Goal: Task Accomplishment & Management: Complete application form

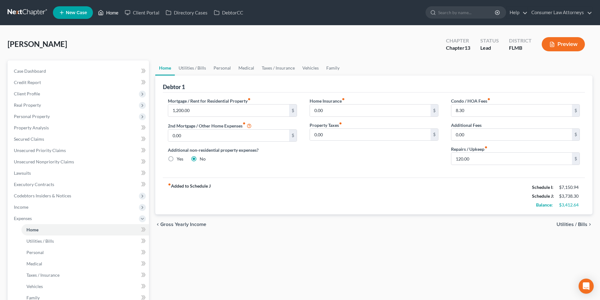
click at [113, 12] on link "Home" at bounding box center [108, 12] width 27 height 11
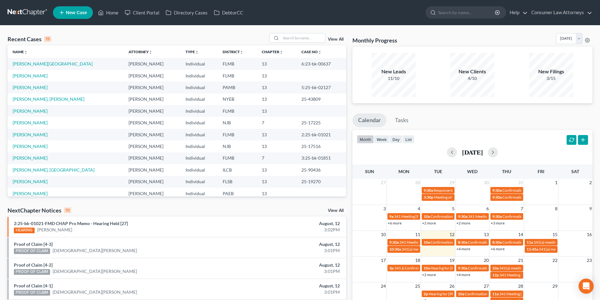
click at [335, 36] on div "View All" at bounding box center [307, 38] width 77 height 10
click at [335, 39] on link "View All" at bounding box center [336, 39] width 16 height 4
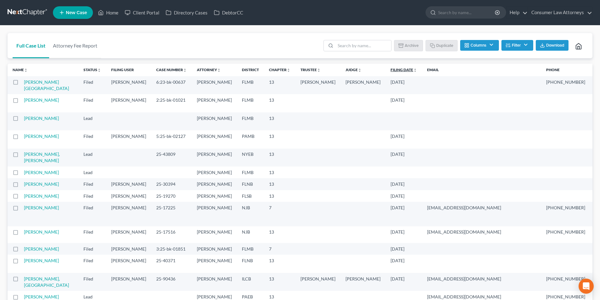
click at [391, 72] on link "Filing Date unfold_more expand_more expand_less" at bounding box center [404, 69] width 26 height 5
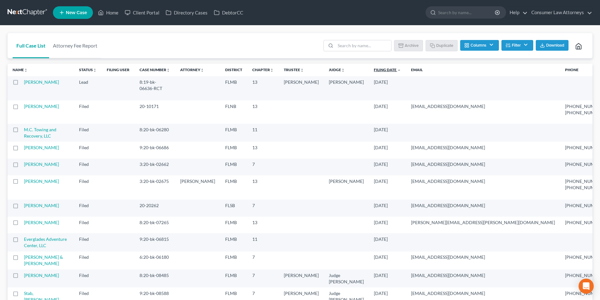
click at [374, 71] on link "Filing Date unfold_more expand_more expand_less" at bounding box center [387, 69] width 27 height 5
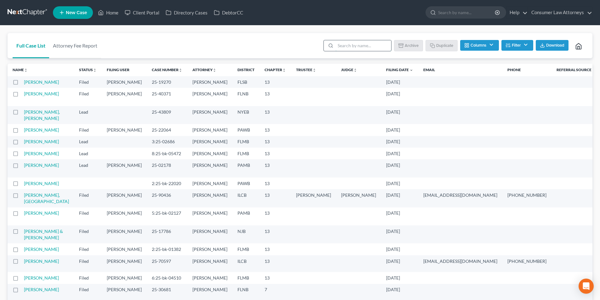
click at [348, 47] on input "search" at bounding box center [364, 45] width 56 height 11
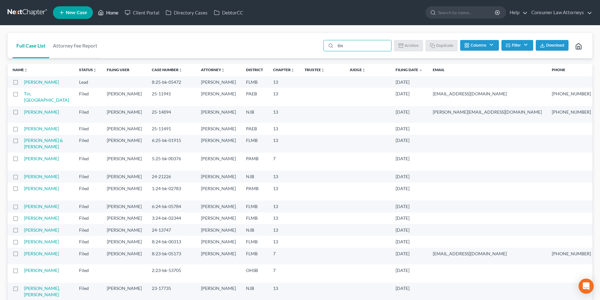
type input "tin"
click at [110, 12] on link "Home" at bounding box center [108, 12] width 27 height 11
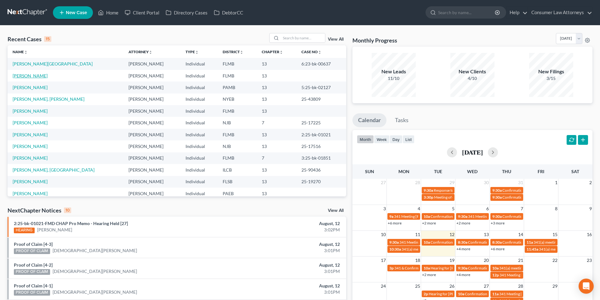
click at [34, 77] on link "[PERSON_NAME]" at bounding box center [30, 75] width 35 height 5
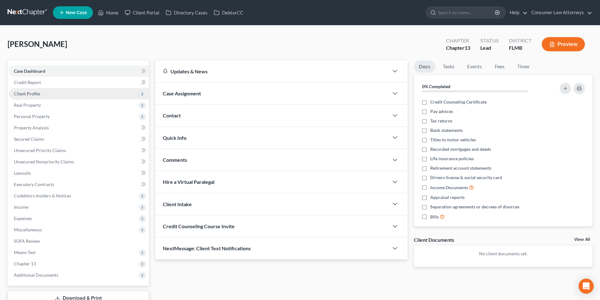
click at [35, 95] on span "Client Profile" at bounding box center [27, 93] width 26 height 5
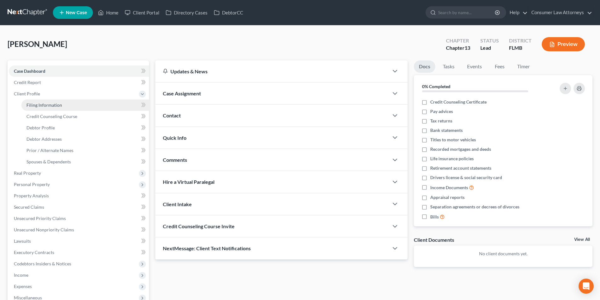
click at [51, 104] on span "Filing Information" at bounding box center [44, 104] width 36 height 5
select select "1"
select select "0"
select select "3"
select select "15"
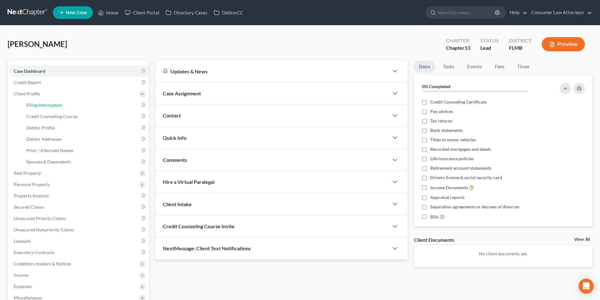
select select "0"
select select "9"
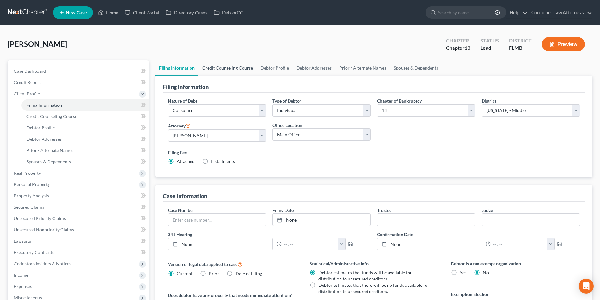
click at [238, 69] on link "Credit Counseling Course" at bounding box center [228, 68] width 58 height 15
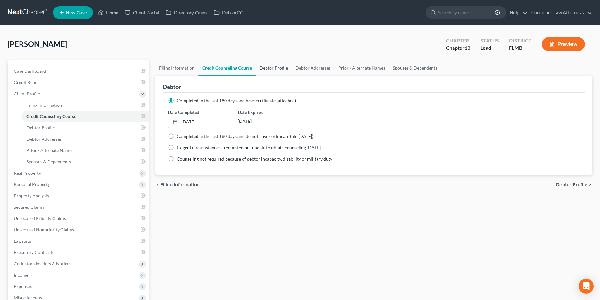
click at [281, 66] on link "Debtor Profile" at bounding box center [274, 68] width 36 height 15
select select "0"
select select "4"
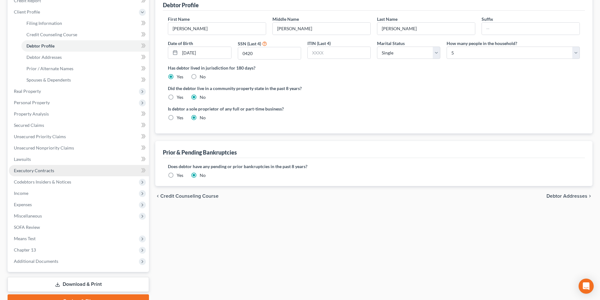
scroll to position [95, 0]
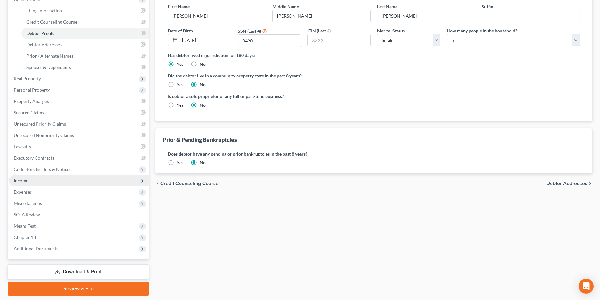
click at [32, 180] on span "Income" at bounding box center [79, 180] width 140 height 11
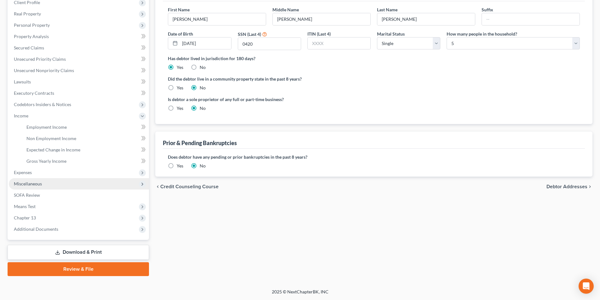
scroll to position [91, 0]
click at [64, 124] on link "Employment Income" at bounding box center [85, 127] width 128 height 11
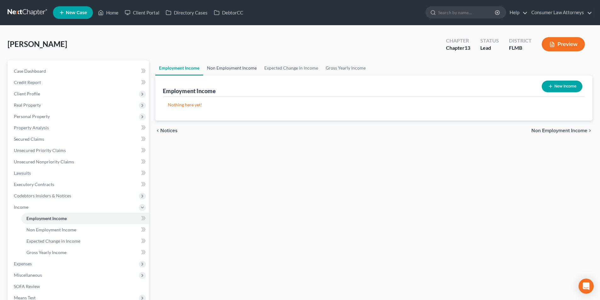
click at [237, 71] on link "Non Employment Income" at bounding box center [231, 68] width 57 height 15
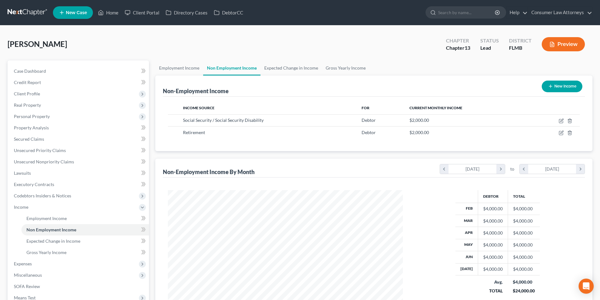
scroll to position [118, 248]
click at [343, 69] on link "Gross Yearly Income" at bounding box center [346, 68] width 48 height 15
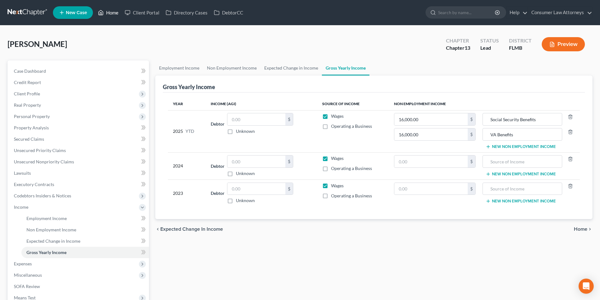
click at [112, 14] on link "Home" at bounding box center [108, 12] width 27 height 11
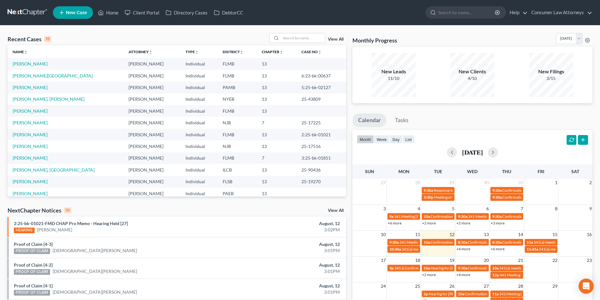
click at [80, 11] on span "New Case" at bounding box center [76, 12] width 21 height 5
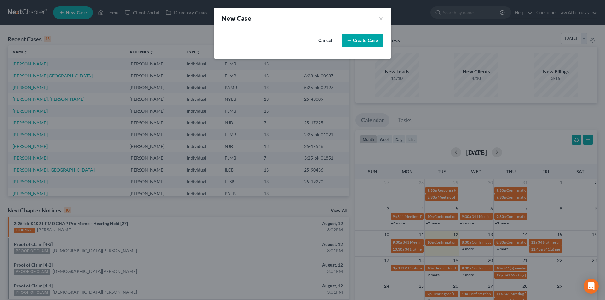
select select "15"
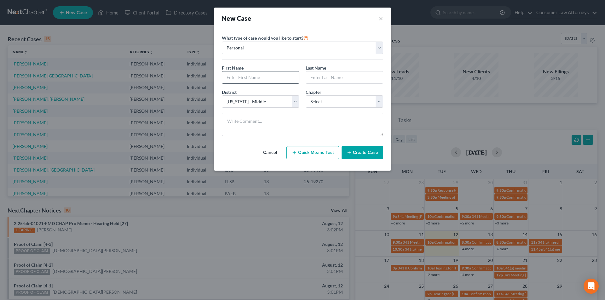
click at [253, 77] on input "text" at bounding box center [260, 78] width 77 height 12
type input "[PERSON_NAME]"
type input "d"
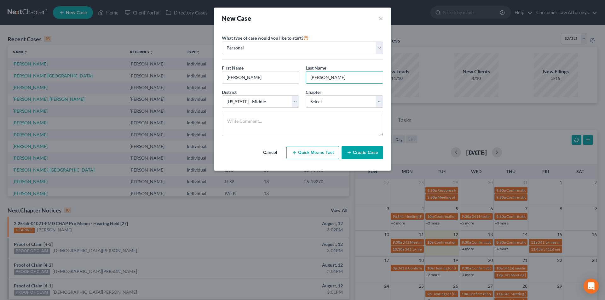
type input "[PERSON_NAME]"
click at [269, 101] on select "Select [US_STATE] - [GEOGRAPHIC_DATA] [US_STATE] - [GEOGRAPHIC_DATA][US_STATE] …" at bounding box center [261, 101] width 78 height 13
select select "16"
click at [222, 95] on select "Select [US_STATE] - [GEOGRAPHIC_DATA] [US_STATE] - [GEOGRAPHIC_DATA][US_STATE] …" at bounding box center [261, 101] width 78 height 13
click at [330, 103] on select "Select 7 11 12 13" at bounding box center [345, 101] width 78 height 13
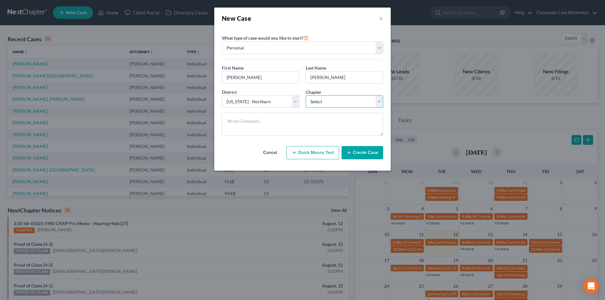
select select "3"
click at [306, 95] on select "Select 7 11 12 13" at bounding box center [345, 101] width 78 height 13
click at [369, 153] on button "Create Case" at bounding box center [363, 152] width 42 height 13
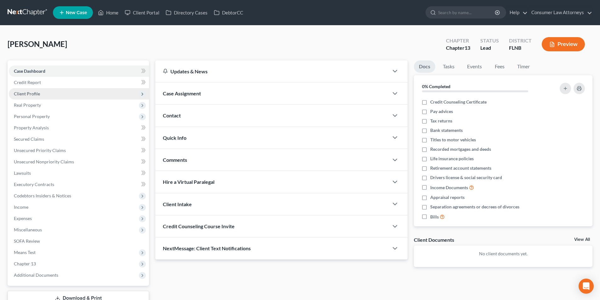
click at [36, 95] on span "Client Profile" at bounding box center [27, 93] width 26 height 5
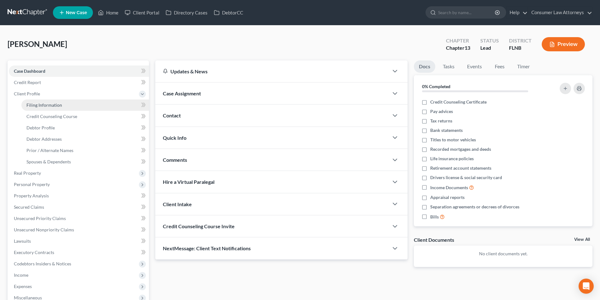
click at [42, 106] on span "Filing Information" at bounding box center [44, 104] width 36 height 5
select select "1"
select select "0"
select select "3"
select select "16"
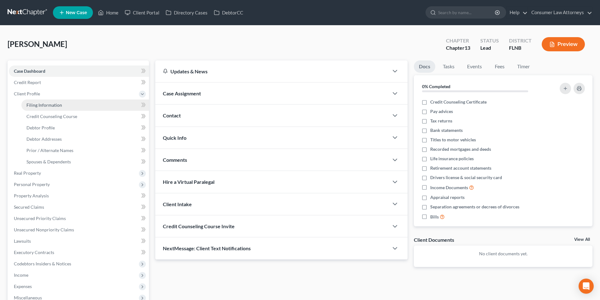
select select "9"
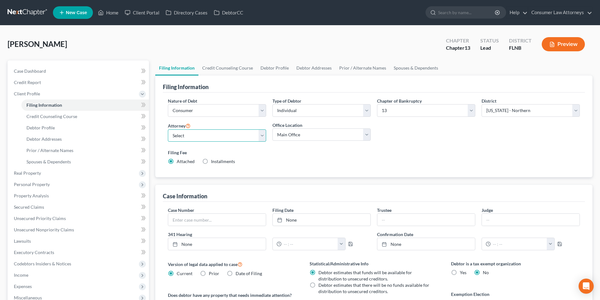
click at [215, 137] on select "Select [PERSON_NAME] - FLMB [PERSON_NAME] [PERSON_NAME] [PERSON_NAME] - ILNB [P…" at bounding box center [217, 136] width 98 height 13
select select "2"
click at [168, 130] on select "Select [PERSON_NAME] - FLMB [PERSON_NAME] [PERSON_NAME] [PERSON_NAME] - ILNB [P…" at bounding box center [217, 136] width 98 height 13
click at [229, 65] on link "Credit Counseling Course" at bounding box center [228, 68] width 58 height 15
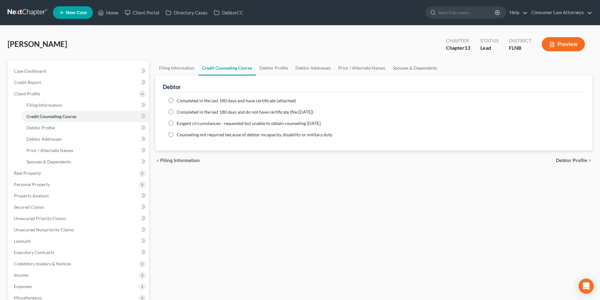
click at [177, 102] on label "Completed in the last 180 days and have certificate (attached)" at bounding box center [236, 101] width 119 height 6
click at [179, 102] on input "Completed in the last 180 days and have certificate (attached)" at bounding box center [181, 100] width 4 height 4
radio input "true"
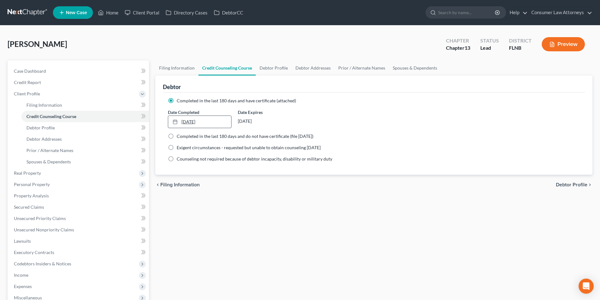
type input "[DATE]"
click at [211, 123] on link "[DATE]" at bounding box center [199, 122] width 63 height 12
click at [278, 69] on link "Debtor Profile" at bounding box center [274, 68] width 36 height 15
select select "0"
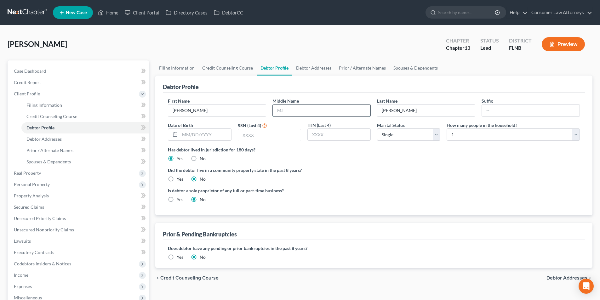
click at [299, 112] on input "text" at bounding box center [322, 111] width 98 height 12
type input "[PERSON_NAME]"
type input "[DATE]"
type input "0789"
click at [320, 70] on link "Debtor Addresses" at bounding box center [313, 68] width 43 height 15
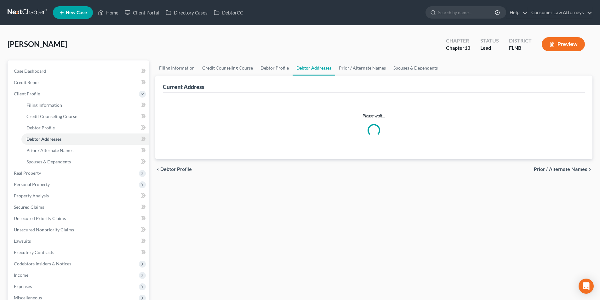
select select "0"
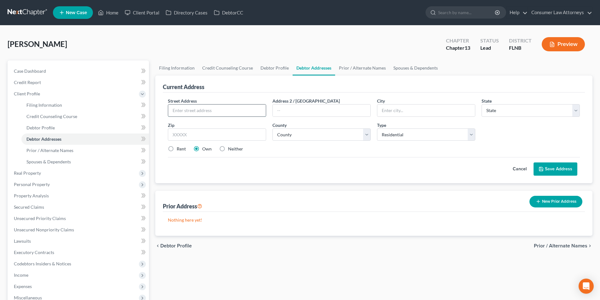
click at [245, 111] on input "text" at bounding box center [217, 111] width 98 height 12
type input "[STREET_ADDRESS][PERSON_NAME]"
type input "[GEOGRAPHIC_DATA][PERSON_NAME]"
select select "9"
type input "32459"
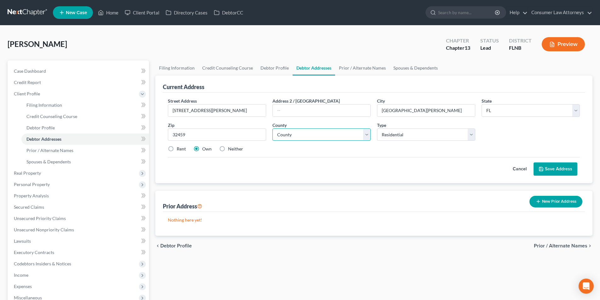
click at [310, 138] on select "County [GEOGRAPHIC_DATA] [GEOGRAPHIC_DATA] [GEOGRAPHIC_DATA] [GEOGRAPHIC_DATA] …" at bounding box center [322, 135] width 98 height 13
select select "65"
click at [273, 129] on select "County [GEOGRAPHIC_DATA] [GEOGRAPHIC_DATA] [GEOGRAPHIC_DATA] [GEOGRAPHIC_DATA] …" at bounding box center [322, 135] width 98 height 13
click at [361, 68] on link "Prior / Alternate Names" at bounding box center [362, 68] width 55 height 15
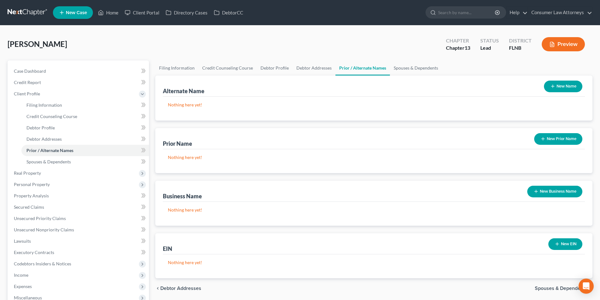
click at [549, 86] on button "New Name" at bounding box center [563, 87] width 38 height 12
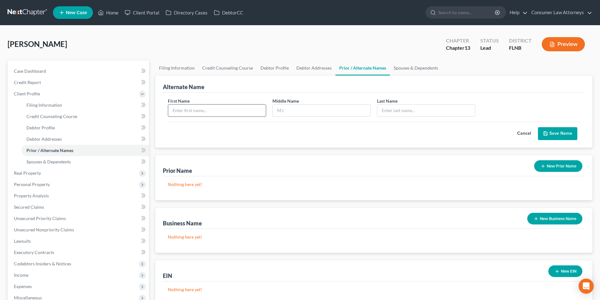
click at [230, 111] on input "text" at bounding box center [217, 111] width 98 height 12
type input "[PERSON_NAME]"
type input "S."
type input "[PERSON_NAME]"
click at [549, 130] on button "Save Name" at bounding box center [557, 133] width 39 height 13
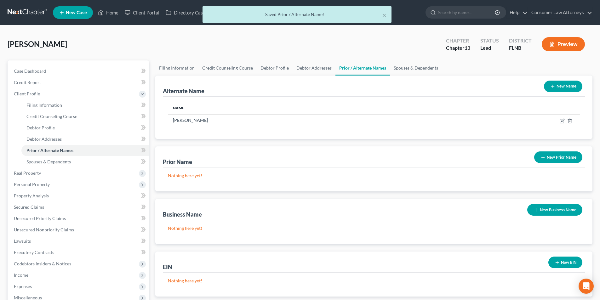
click at [559, 86] on button "New Name" at bounding box center [563, 87] width 38 height 12
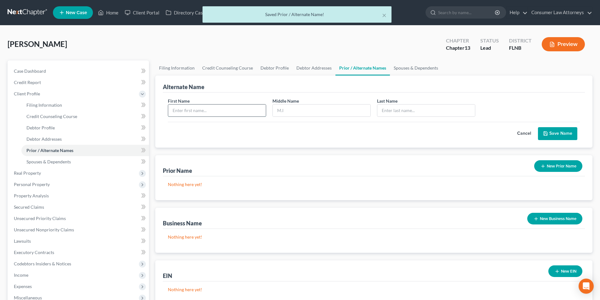
click at [255, 108] on input "text" at bounding box center [217, 111] width 98 height 12
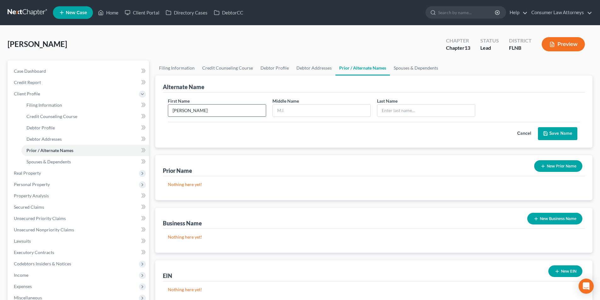
type input "[PERSON_NAME]"
click at [564, 130] on button "Save Name" at bounding box center [557, 133] width 39 height 13
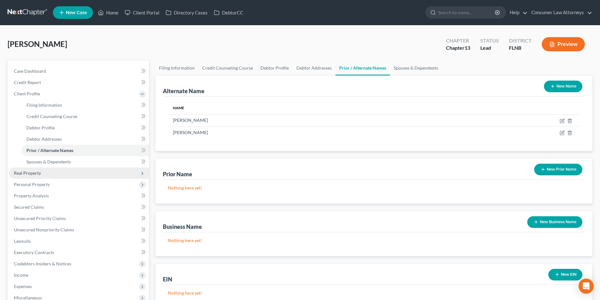
click at [38, 175] on span "Real Property" at bounding box center [27, 172] width 27 height 5
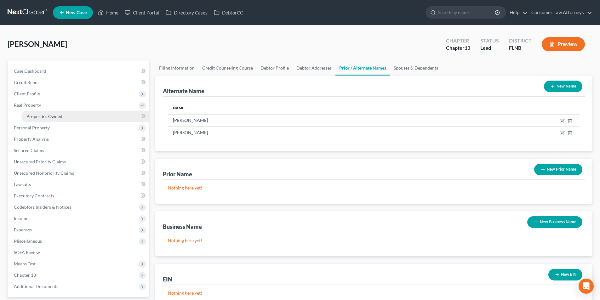
click at [50, 116] on span "Properties Owned" at bounding box center [44, 116] width 36 height 5
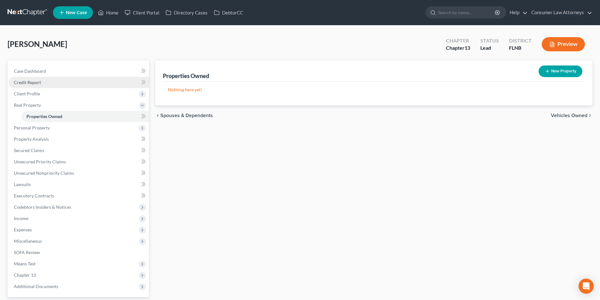
click at [39, 85] on link "Credit Report" at bounding box center [79, 82] width 140 height 11
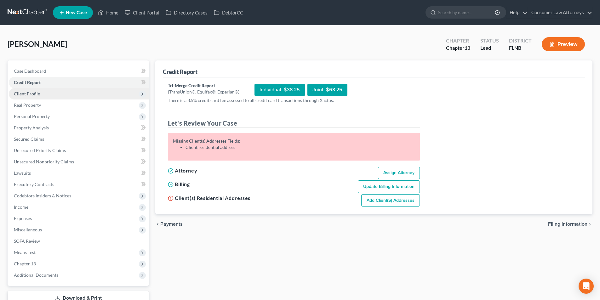
click at [36, 94] on span "Client Profile" at bounding box center [27, 93] width 26 height 5
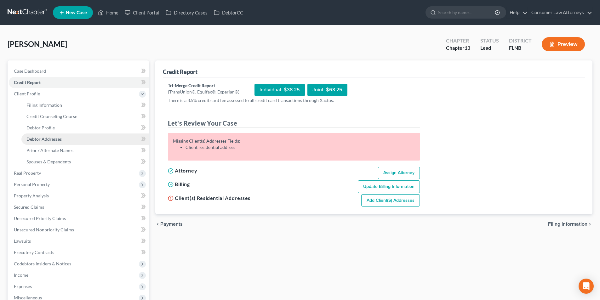
click at [50, 140] on span "Debtor Addresses" at bounding box center [43, 138] width 35 height 5
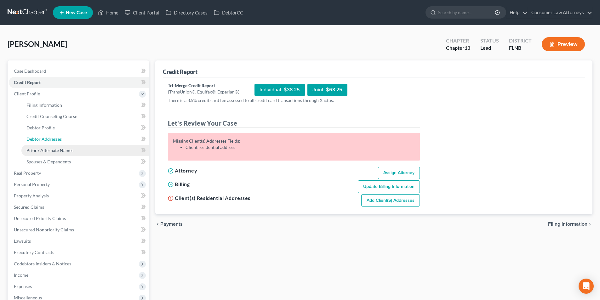
select select "0"
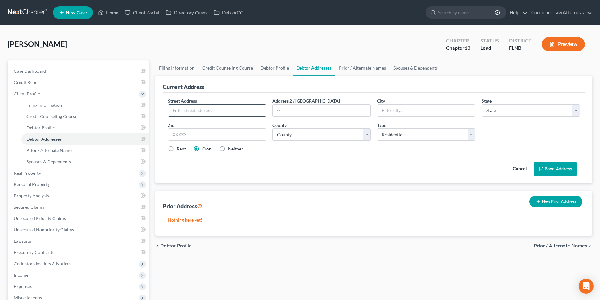
click at [224, 110] on input "text" at bounding box center [217, 111] width 98 height 12
type input "[STREET_ADDRESS][PERSON_NAME]"
click at [392, 112] on input "text" at bounding box center [427, 111] width 98 height 12
type input "[GEOGRAPHIC_DATA][PERSON_NAME]"
click at [500, 113] on select "State [US_STATE] AK AR AZ CA CO CT DE DC [GEOGRAPHIC_DATA] [GEOGRAPHIC_DATA] GU…" at bounding box center [531, 110] width 98 height 13
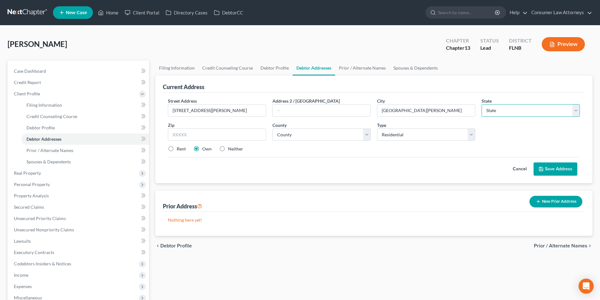
select select "9"
click at [482, 104] on select "State [US_STATE] AK AR AZ CA CO CT DE DC [GEOGRAPHIC_DATA] [GEOGRAPHIC_DATA] GU…" at bounding box center [531, 110] width 98 height 13
click at [212, 133] on input "text" at bounding box center [217, 135] width 98 height 13
type input "32459"
click at [302, 137] on select "County [GEOGRAPHIC_DATA] [GEOGRAPHIC_DATA] [GEOGRAPHIC_DATA] [GEOGRAPHIC_DATA] …" at bounding box center [322, 135] width 98 height 13
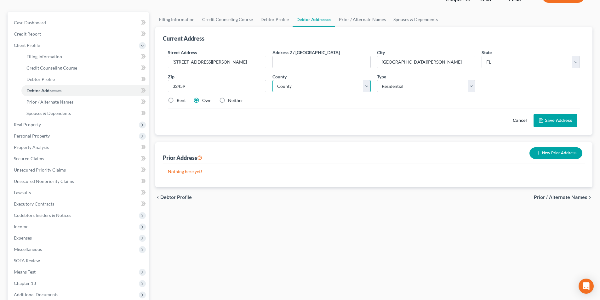
scroll to position [114, 0]
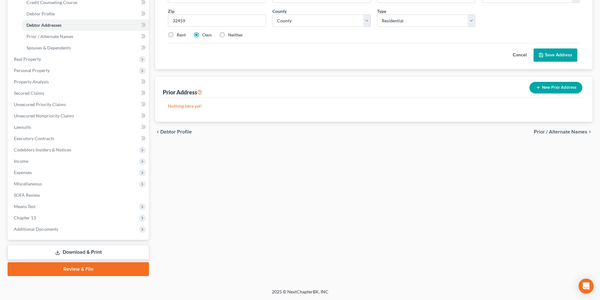
click at [308, 13] on div "County * County [GEOGRAPHIC_DATA] [GEOGRAPHIC_DATA] [GEOGRAPHIC_DATA] [GEOGRAPH…" at bounding box center [321, 17] width 105 height 19
drag, startPoint x: 308, startPoint y: 19, endPoint x: 307, endPoint y: 26, distance: 7.6
click at [308, 19] on select "County [GEOGRAPHIC_DATA] [GEOGRAPHIC_DATA] [GEOGRAPHIC_DATA] [GEOGRAPHIC_DATA] …" at bounding box center [322, 20] width 98 height 13
select select "65"
click at [273, 14] on select "County [GEOGRAPHIC_DATA] [GEOGRAPHIC_DATA] [GEOGRAPHIC_DATA] [GEOGRAPHIC_DATA] …" at bounding box center [322, 20] width 98 height 13
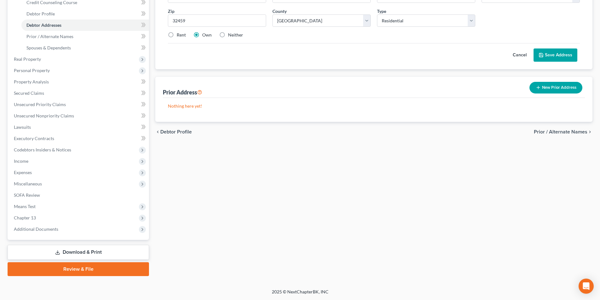
click at [558, 54] on button "Save Address" at bounding box center [556, 55] width 44 height 13
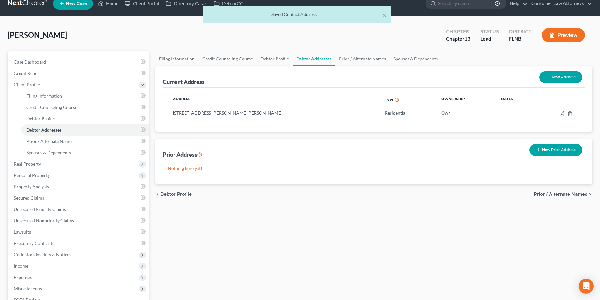
scroll to position [0, 0]
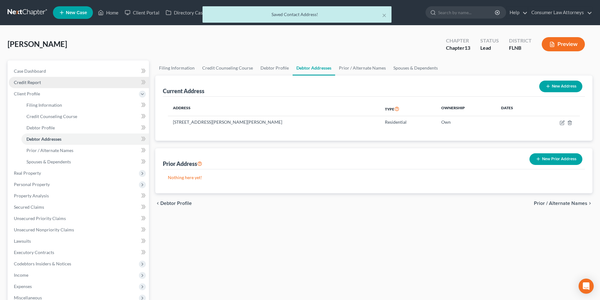
click at [35, 81] on span "Credit Report" at bounding box center [27, 82] width 27 height 5
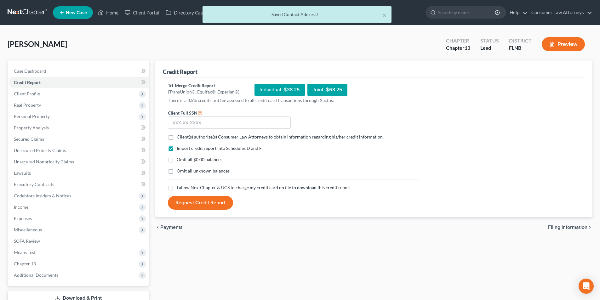
click at [177, 137] on label "Client(s) authorize(s) Consumer Law Attorneys to obtain information regarding h…" at bounding box center [280, 137] width 207 height 6
click at [179, 137] on input "Client(s) authorize(s) Consumer Law Attorneys to obtain information regarding h…" at bounding box center [181, 136] width 4 height 4
checkbox input "true"
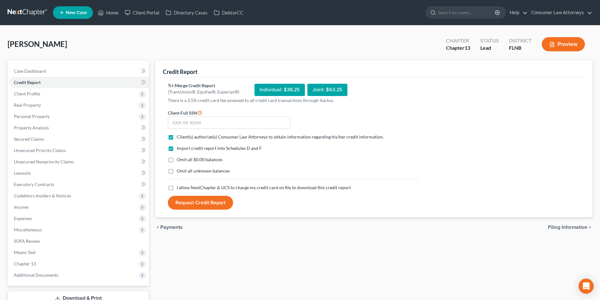
click at [177, 190] on label "I allow NextChapter & UCS to charge my credit card on file to download this cre…" at bounding box center [264, 188] width 174 height 6
click at [179, 189] on input "I allow NextChapter & UCS to charge my credit card on file to download this cre…" at bounding box center [181, 187] width 4 height 4
checkbox input "true"
click at [257, 119] on input "text" at bounding box center [229, 123] width 123 height 13
click at [248, 124] on input "text" at bounding box center [229, 123] width 123 height 13
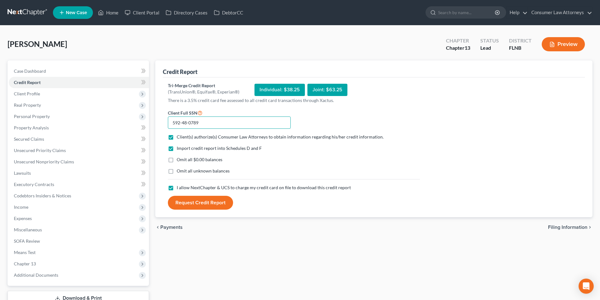
type input "592-48-0789"
click at [208, 202] on button "Request Credit Report" at bounding box center [200, 203] width 65 height 14
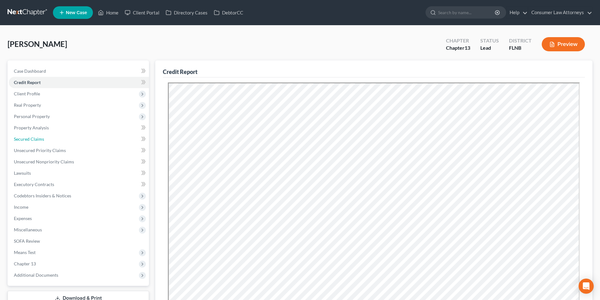
drag, startPoint x: 38, startPoint y: 138, endPoint x: 192, endPoint y: 193, distance: 162.8
click at [38, 138] on span "Secured Claims" at bounding box center [29, 138] width 30 height 5
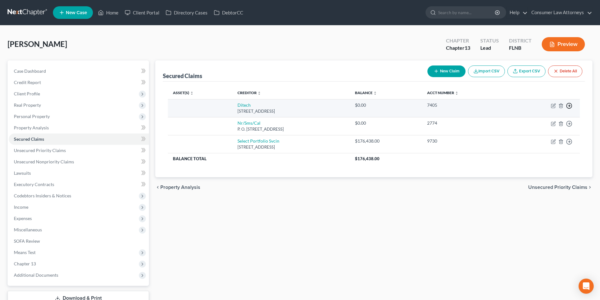
click at [569, 104] on icon "button" at bounding box center [569, 106] width 6 height 6
click at [538, 122] on link "Move to F" at bounding box center [540, 121] width 53 height 11
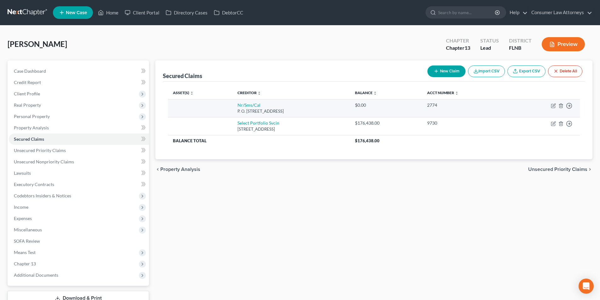
click at [573, 107] on td "Move to E Move to F Move to G Move to Notice Only" at bounding box center [544, 108] width 71 height 18
click at [571, 107] on icon "button" at bounding box center [569, 106] width 6 height 6
click at [538, 120] on link "Move to F" at bounding box center [540, 121] width 53 height 11
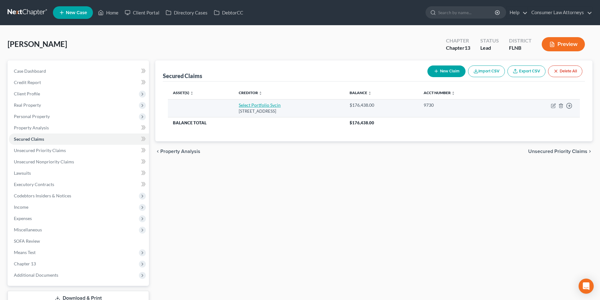
click at [263, 106] on link "Select Portfolio Svcin" at bounding box center [260, 104] width 42 height 5
select select "46"
select select "0"
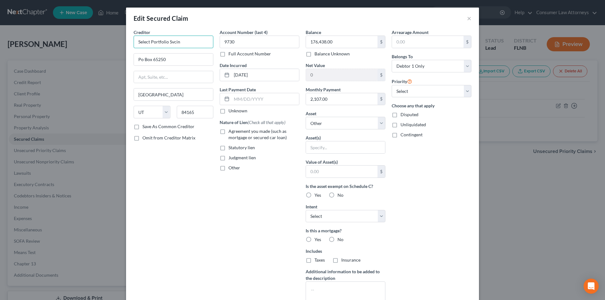
click at [184, 41] on input "Select Portfolio Svcin" at bounding box center [174, 42] width 80 height 13
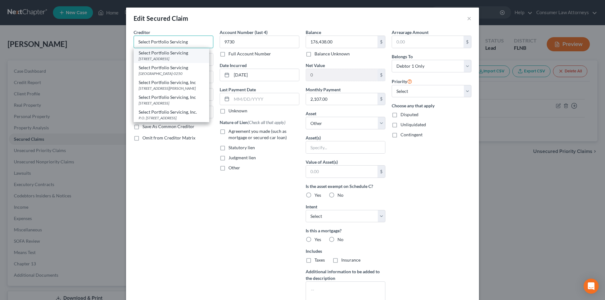
type input "Select Portfolio Servicing"
click at [172, 55] on div "Select Portfolio Servicing" at bounding box center [172, 53] width 66 height 6
type input "PO Box 6500"
type input "[GEOGRAPHIC_DATA]"
select select "43"
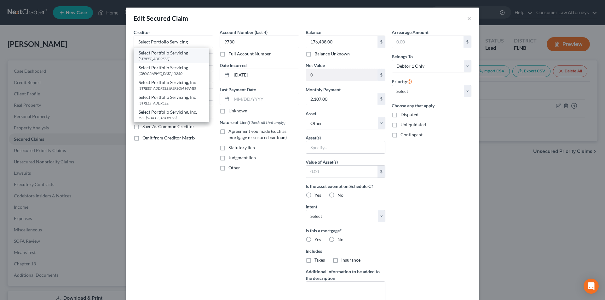
type input "57117"
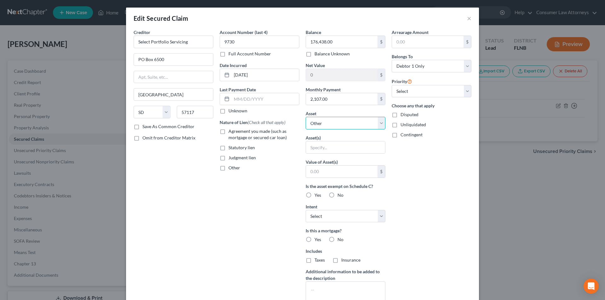
click at [352, 125] on select "Select Other Multiple Assets [STREET_ADDRESS][PERSON_NAME] - $0.0" at bounding box center [346, 123] width 80 height 13
select select "2"
click at [306, 117] on select "Select Other Multiple Assets [STREET_ADDRESS][PERSON_NAME] - $0.0" at bounding box center [346, 123] width 80 height 13
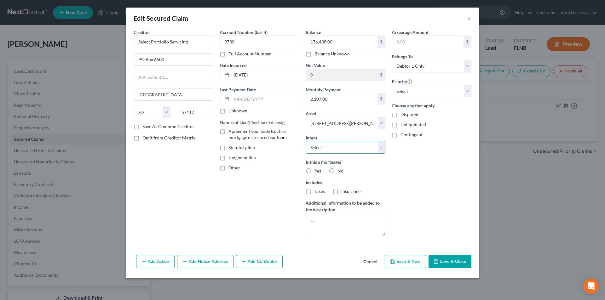
click at [345, 147] on select "Select Surrender Redeem Reaffirm Avoid Other" at bounding box center [346, 147] width 80 height 13
select select "2"
click at [306, 141] on select "Select Surrender Redeem Reaffirm Avoid Other" at bounding box center [346, 147] width 80 height 13
click at [315, 171] on label "Yes" at bounding box center [318, 171] width 7 height 6
click at [317, 171] on input "Yes" at bounding box center [319, 170] width 4 height 4
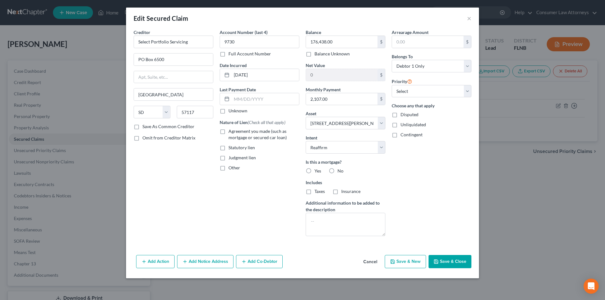
radio input "true"
click at [315, 192] on label "Taxes" at bounding box center [320, 191] width 10 height 6
click at [317, 192] on input "Taxes" at bounding box center [319, 190] width 4 height 4
checkbox input "true"
click at [341, 192] on label "Insurance" at bounding box center [350, 191] width 19 height 6
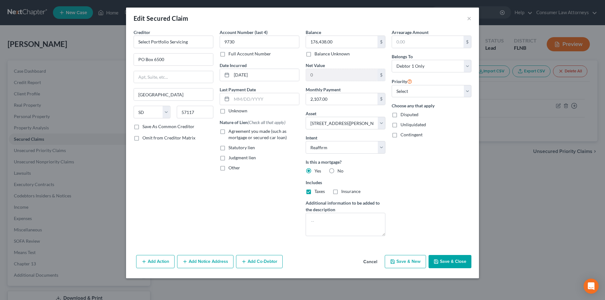
click at [344, 192] on input "Insurance" at bounding box center [346, 190] width 4 height 4
checkbox input "true"
click at [165, 261] on button "Add Action" at bounding box center [155, 261] width 38 height 13
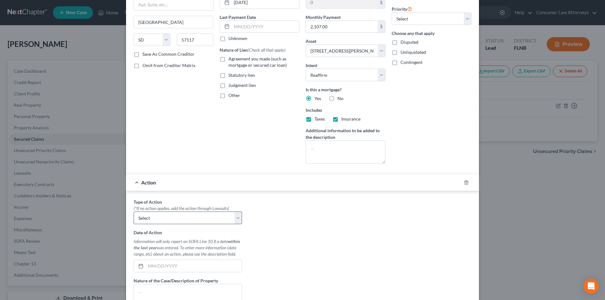
scroll to position [95, 0]
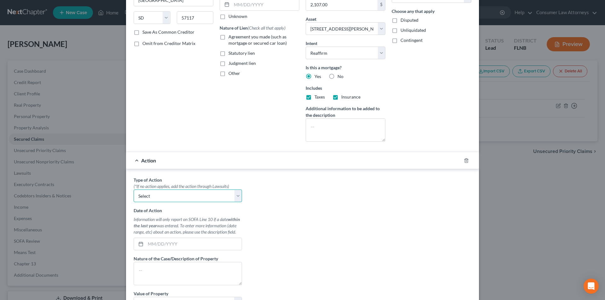
click at [158, 194] on select "Select Repossession Garnishment Foreclosure Personal Injury Attached, Seized, O…" at bounding box center [188, 196] width 108 height 13
select select "2"
click at [134, 190] on select "Select Repossession Garnishment Foreclosure Personal Injury Attached, Seized, O…" at bounding box center [188, 196] width 108 height 13
click at [160, 269] on textarea at bounding box center [188, 273] width 108 height 23
type textarea "Foreclosure"
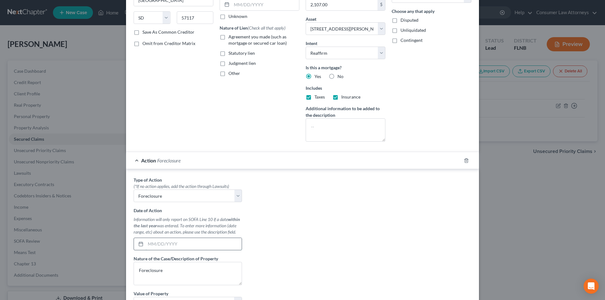
click at [175, 243] on input "text" at bounding box center [194, 244] width 96 height 12
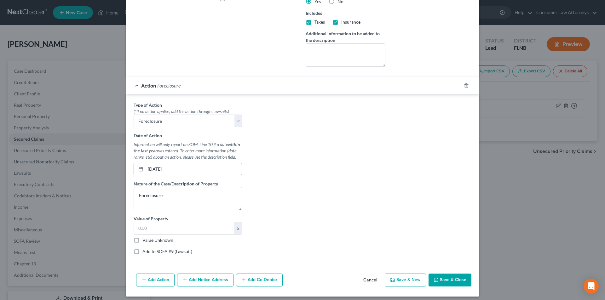
scroll to position [174, 0]
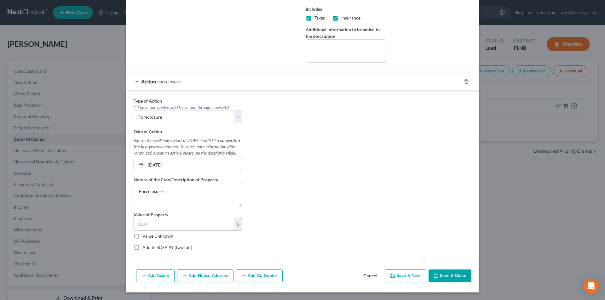
type input "[DATE]"
click at [171, 222] on input "text" at bounding box center [184, 224] width 100 height 12
type input "1"
type input "409,000.00"
click at [142, 248] on label "Add to SOFA #9 (Lawsuit)" at bounding box center [167, 248] width 50 height 6
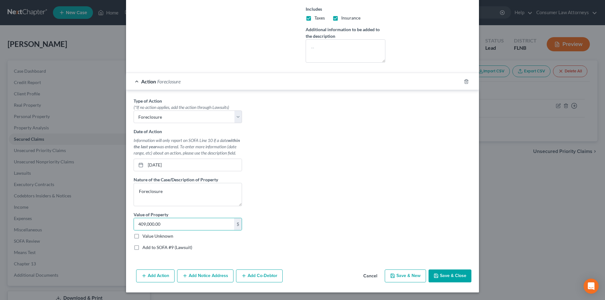
click at [145, 248] on input "Add to SOFA #9 (Lawsuit)" at bounding box center [147, 247] width 4 height 4
checkbox input "true"
select select "0"
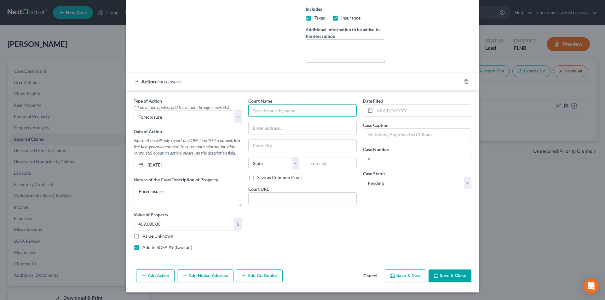
click at [310, 111] on input "text" at bounding box center [302, 110] width 108 height 13
click at [300, 122] on div "Walton County Clerk of the Courts" at bounding box center [287, 121] width 68 height 6
type input "Walton County Clerk of the Courts"
type input "[STREET_ADDRESS]"
type input "Defuniak Springs"
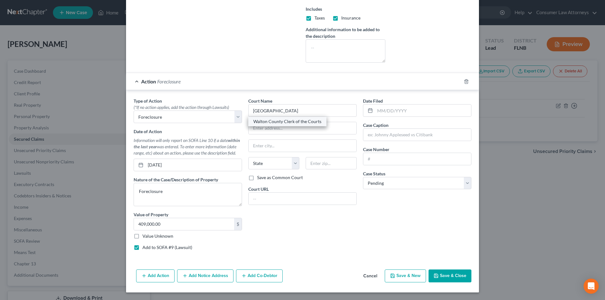
select select "9"
type input "32433"
click at [387, 111] on input "text" at bounding box center [423, 111] width 96 height 12
type input "[DATE]"
click at [387, 135] on input "text" at bounding box center [417, 135] width 108 height 12
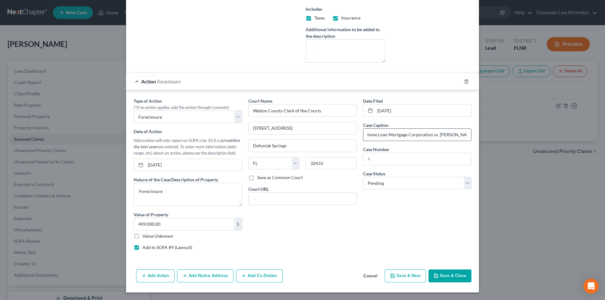
scroll to position [0, 21]
type input "Federal Home Loan Mortgage Corporation vs. [PERSON_NAME]"
click at [395, 158] on input "text" at bounding box center [417, 159] width 108 height 12
type input "24000385CAAXMX"
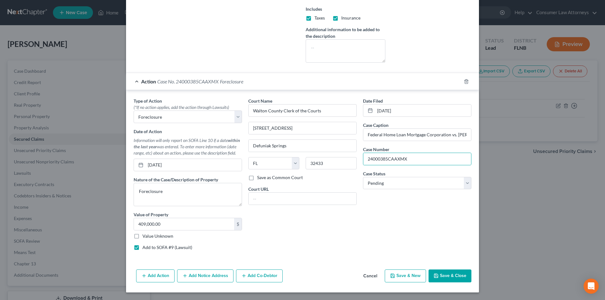
click at [205, 274] on button "Add Notice Address" at bounding box center [205, 276] width 56 height 13
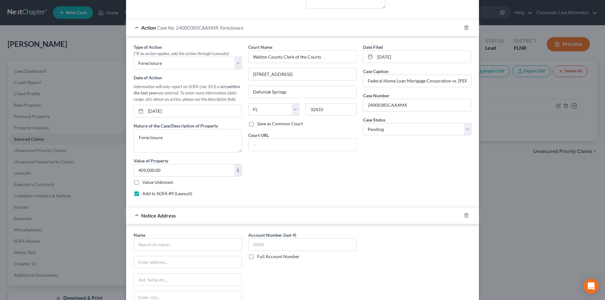
scroll to position [309, 0]
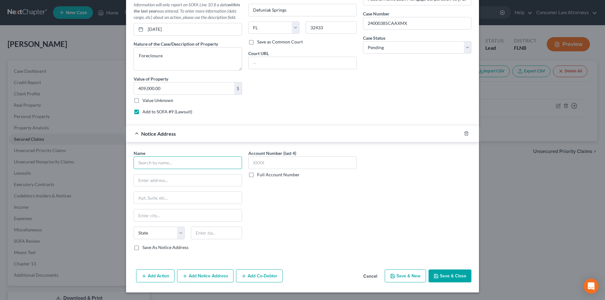
click at [198, 159] on input "text" at bounding box center [188, 163] width 108 height 13
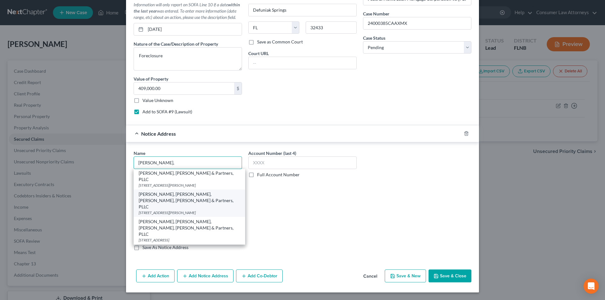
scroll to position [9, 0]
click at [175, 244] on div "[PERSON_NAME], [PERSON_NAME], [PERSON_NAME], [PERSON_NAME] & Partners, PLLC" at bounding box center [189, 253] width 101 height 19
type input "[PERSON_NAME], [PERSON_NAME], [PERSON_NAME], [PERSON_NAME] & Partners, PLLC"
type input "[STREET_ADDRESS]"
type input "Boca Raton"
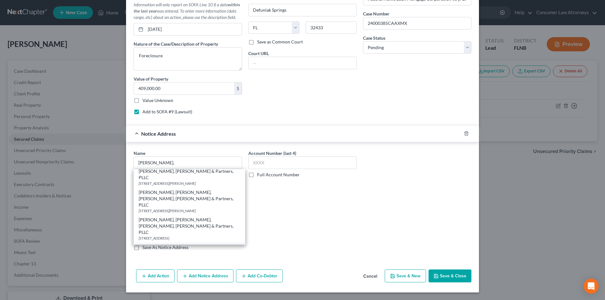
select select "9"
type input "33487"
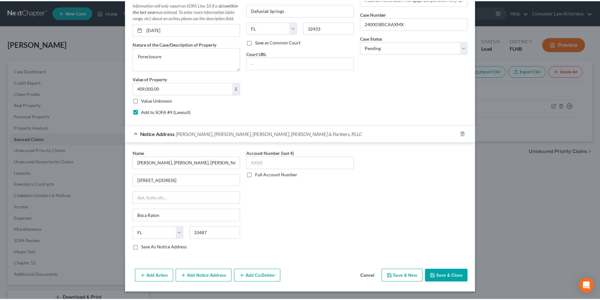
scroll to position [0, 0]
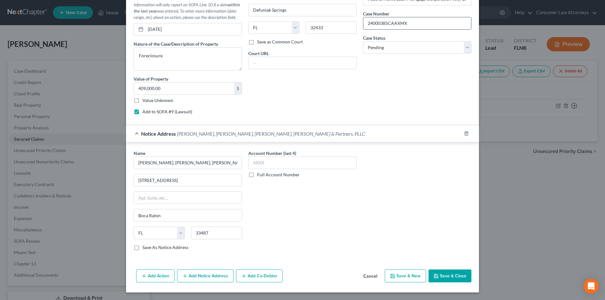
drag, startPoint x: 408, startPoint y: 23, endPoint x: 365, endPoint y: 22, distance: 43.8
click at [365, 22] on input "24000385CAAXMX" at bounding box center [417, 23] width 108 height 12
click at [257, 175] on label "Full Account Number" at bounding box center [278, 175] width 43 height 6
click at [260, 175] on input "Full Account Number" at bounding box center [262, 174] width 4 height 4
click at [262, 164] on input "text" at bounding box center [302, 163] width 108 height 13
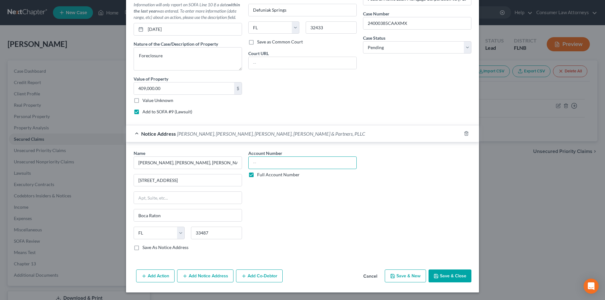
paste input "24000385CAAXMX"
type input "24000385CAAXMX"
click at [450, 275] on button "Save & Close" at bounding box center [450, 276] width 43 height 13
select select
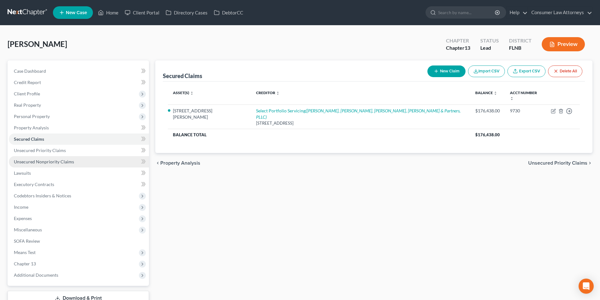
click at [61, 161] on span "Unsecured Nonpriority Claims" at bounding box center [44, 161] width 60 height 5
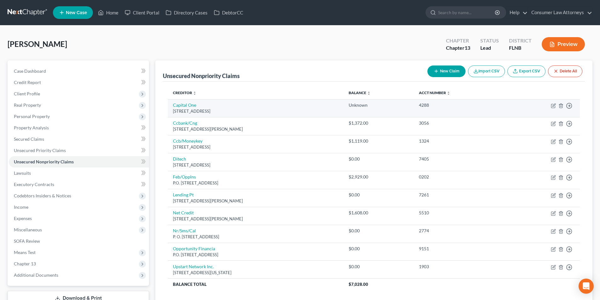
click at [181, 102] on td "Capital [STREET_ADDRESS]" at bounding box center [256, 108] width 176 height 18
click at [181, 105] on link "Capital One" at bounding box center [184, 104] width 23 height 5
select select "46"
select select "2"
select select "0"
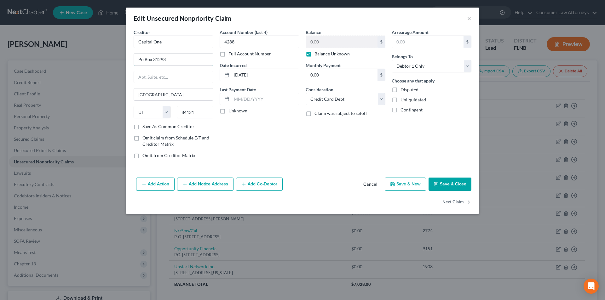
drag, startPoint x: 141, startPoint y: 59, endPoint x: 161, endPoint y: 67, distance: 21.7
click at [141, 59] on input "Po Box 31293" at bounding box center [173, 60] width 79 height 12
type input "PO Box 31293"
click at [315, 53] on label "Balance Unknown" at bounding box center [332, 54] width 35 height 6
click at [317, 53] on input "Balance Unknown" at bounding box center [319, 53] width 4 height 4
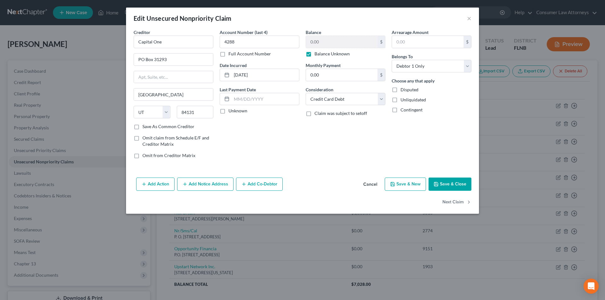
checkbox input "false"
click at [447, 187] on button "Save & Close" at bounding box center [450, 184] width 43 height 13
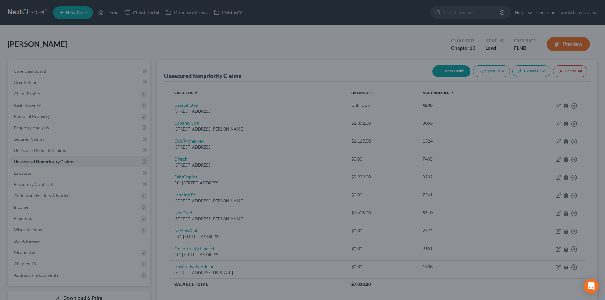
type input "0"
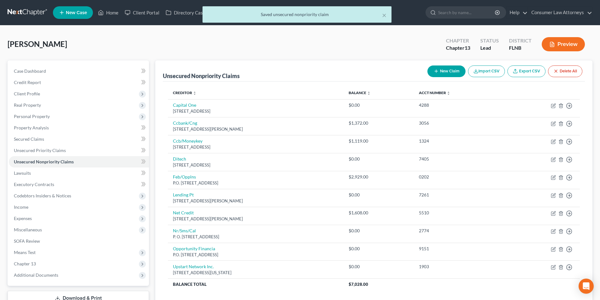
click at [447, 71] on button "New Claim" at bounding box center [447, 72] width 38 height 12
select select "0"
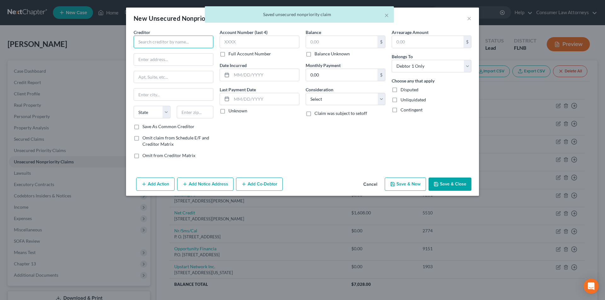
click at [189, 42] on input "text" at bounding box center [174, 42] width 80 height 13
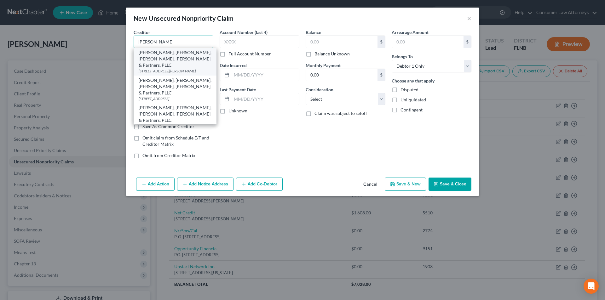
scroll to position [95, 0]
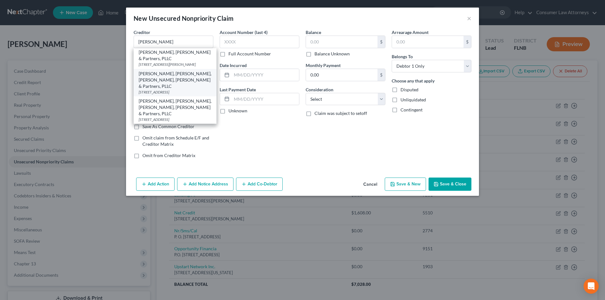
click at [166, 89] on div "[PERSON_NAME], [PERSON_NAME], [PERSON_NAME], [PERSON_NAME] & Partners, PLLC" at bounding box center [175, 80] width 73 height 19
type input "[PERSON_NAME], [PERSON_NAME], [PERSON_NAME], [PERSON_NAME] & Partners, PLLC"
type input "[STREET_ADDRESS]"
type input "Boca Raton"
select select "9"
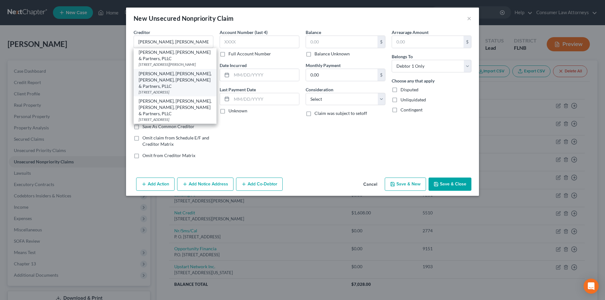
type input "33487"
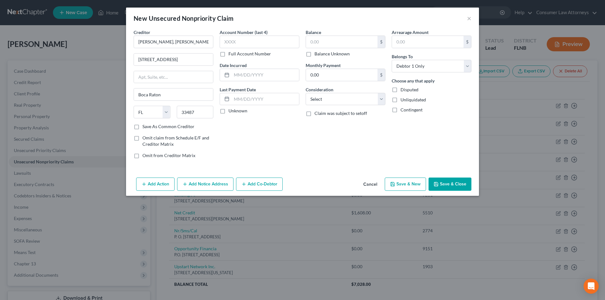
scroll to position [0, 0]
click at [228, 56] on label "Full Account Number" at bounding box center [249, 54] width 43 height 6
click at [231, 55] on input "Full Account Number" at bounding box center [233, 53] width 4 height 4
click at [245, 38] on input "text" at bounding box center [260, 42] width 80 height 13
paste input "24000385CAAXMX"
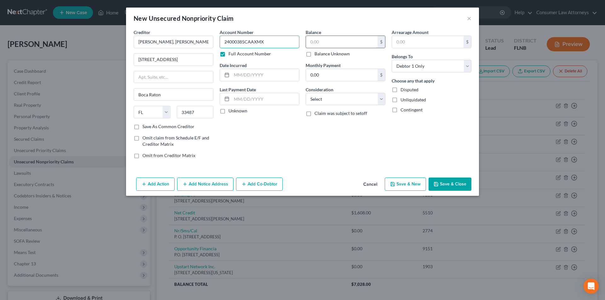
type input "24000385CAAXMX"
click at [338, 45] on input "text" at bounding box center [342, 42] width 72 height 12
type input "1.00"
click at [456, 182] on button "Save & Close" at bounding box center [450, 184] width 43 height 13
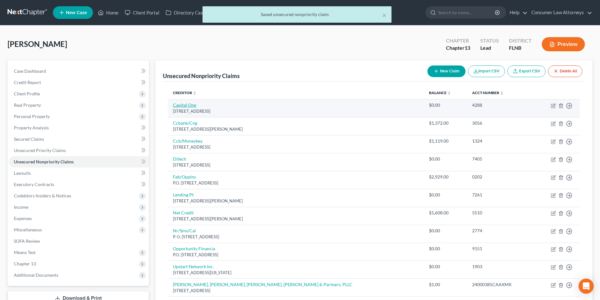
click at [173, 105] on link "Capital One" at bounding box center [184, 104] width 23 height 5
select select "46"
select select "2"
select select "0"
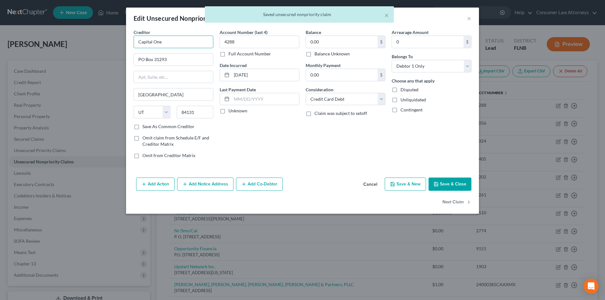
drag, startPoint x: 143, startPoint y: 43, endPoint x: 131, endPoint y: 43, distance: 12.0
click at [131, 43] on div "Creditor * Capital One PO Box 31293 [GEOGRAPHIC_DATA] [US_STATE][GEOGRAPHIC_DAT…" at bounding box center [173, 96] width 86 height 135
click at [215, 184] on button "Add Notice Address" at bounding box center [205, 184] width 56 height 13
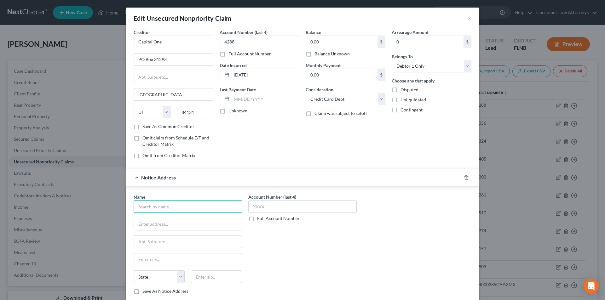
click at [179, 207] on input "text" at bounding box center [188, 206] width 108 height 13
paste input "Capital One"
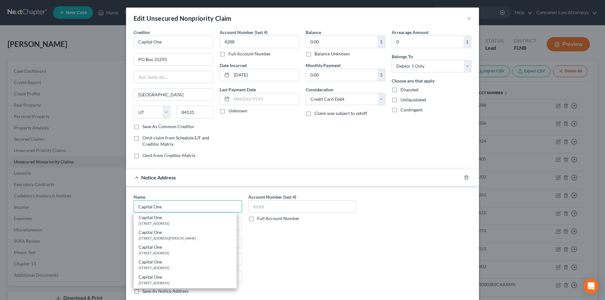
type input "Capital One"
click at [169, 222] on div "[STREET_ADDRESS]" at bounding box center [185, 223] width 93 height 5
type input "PO Box 30285"
type input "[GEOGRAPHIC_DATA]"
select select "46"
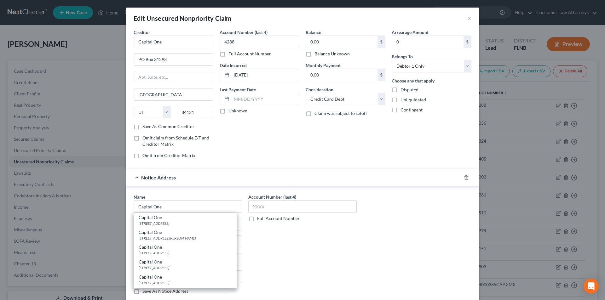
type input "84130-0285"
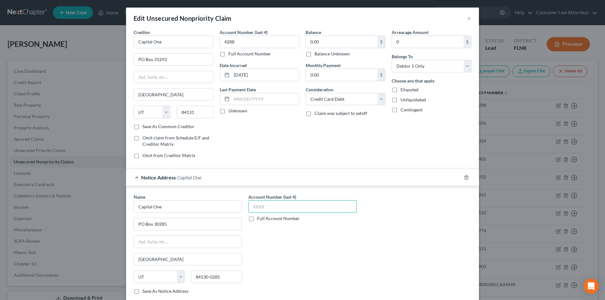
click at [267, 209] on input "text" at bounding box center [302, 206] width 108 height 13
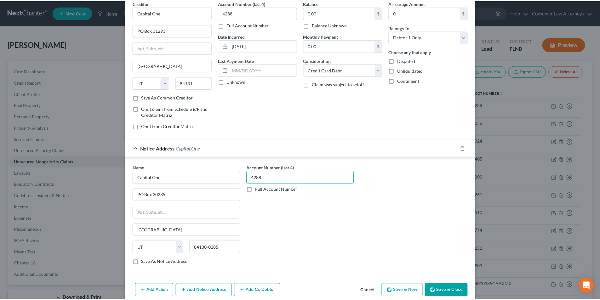
scroll to position [57, 0]
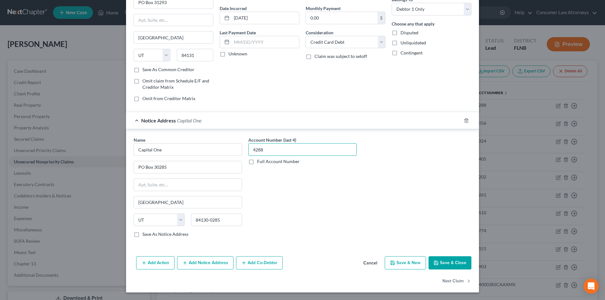
type input "4288"
click at [442, 265] on button "Save & Close" at bounding box center [450, 263] width 43 height 13
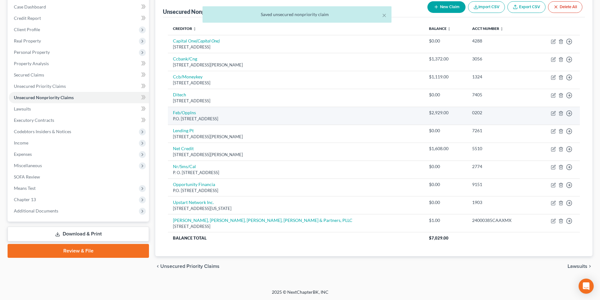
scroll to position [65, 0]
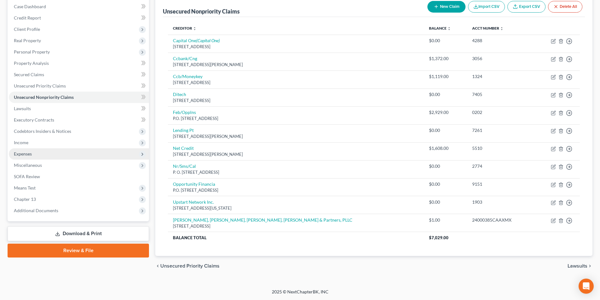
click at [26, 153] on span "Expenses" at bounding box center [23, 153] width 18 height 5
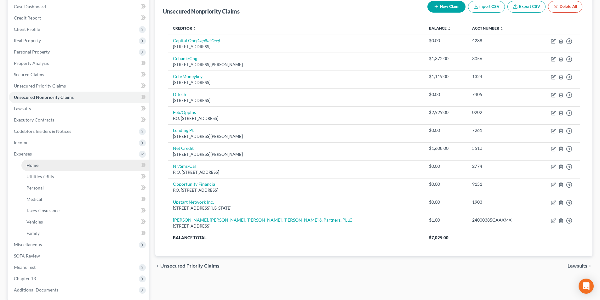
click at [41, 165] on link "Home" at bounding box center [85, 165] width 128 height 11
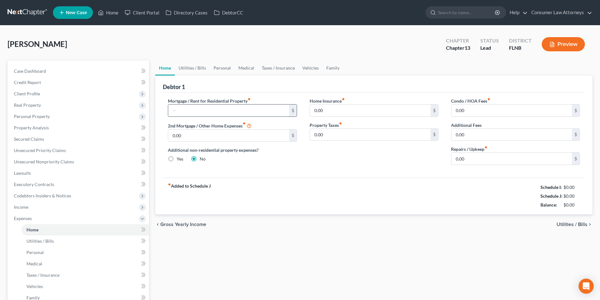
click at [224, 112] on input "text" at bounding box center [228, 111] width 121 height 12
click at [177, 110] on input "text" at bounding box center [228, 111] width 121 height 12
type input "1,400.00"
click at [199, 66] on link "Utilities / Bills" at bounding box center [192, 68] width 35 height 15
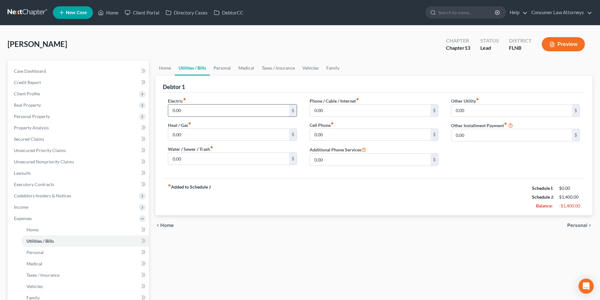
click at [196, 109] on input "0.00" at bounding box center [228, 111] width 121 height 12
type input "180.00"
click at [334, 112] on input "0.00" at bounding box center [370, 111] width 121 height 12
type input "40.00"
click at [224, 68] on link "Personal" at bounding box center [222, 68] width 25 height 15
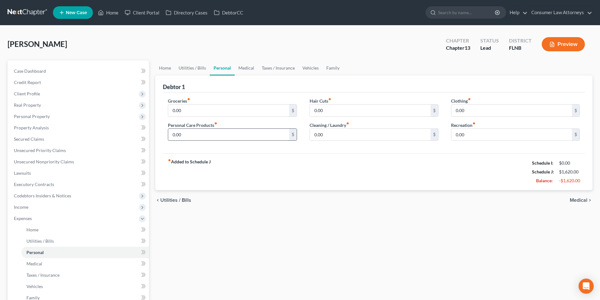
click at [211, 133] on input "0.00" at bounding box center [228, 135] width 121 height 12
type input "20.00"
click at [220, 110] on input "0.00" at bounding box center [228, 111] width 121 height 12
type input "120.00"
click at [348, 111] on input "0.00" at bounding box center [370, 111] width 121 height 12
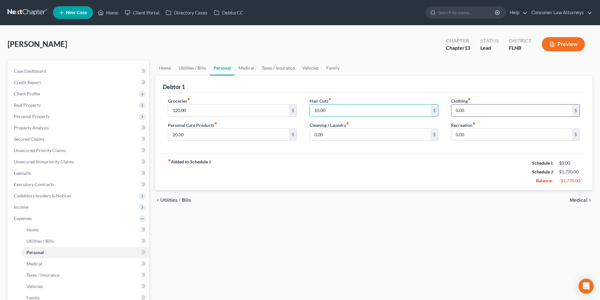
type input "10.00"
click at [476, 112] on input "0.00" at bounding box center [512, 111] width 121 height 12
type input "10.00"
click at [467, 134] on input "0.00" at bounding box center [512, 135] width 121 height 12
type input "25.00"
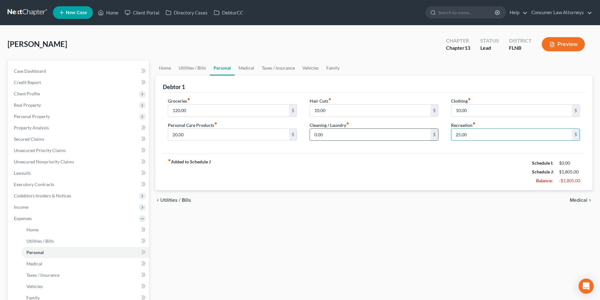
click at [347, 139] on input "0.00" at bounding box center [370, 135] width 121 height 12
type input "10.00"
click at [281, 66] on link "Taxes / Insurance" at bounding box center [278, 68] width 41 height 15
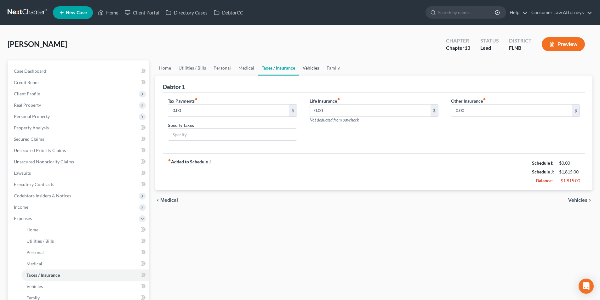
click at [311, 67] on link "Vehicles" at bounding box center [311, 68] width 24 height 15
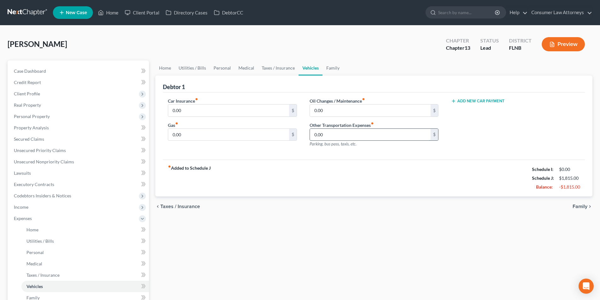
click at [332, 135] on input "0.00" at bounding box center [370, 135] width 121 height 12
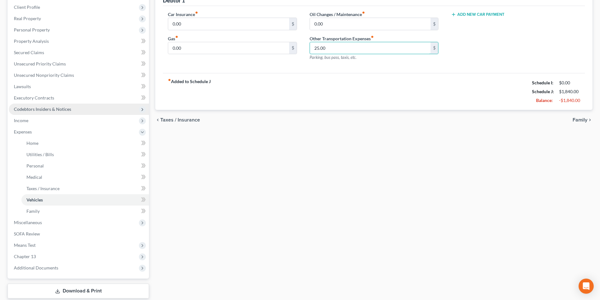
scroll to position [31, 0]
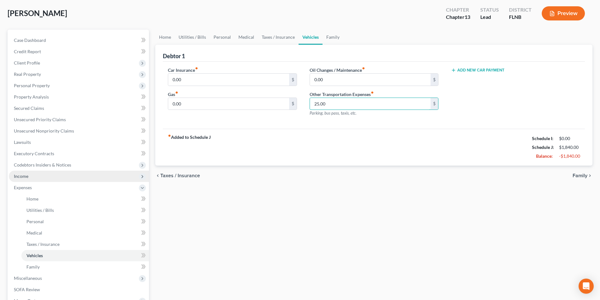
type input "25.00"
click at [27, 177] on span "Income" at bounding box center [21, 176] width 14 height 5
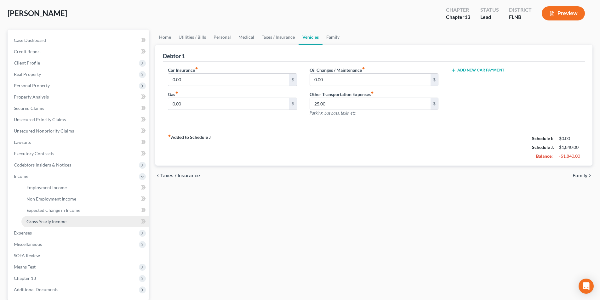
click at [48, 223] on span "Gross Yearly Income" at bounding box center [46, 221] width 40 height 5
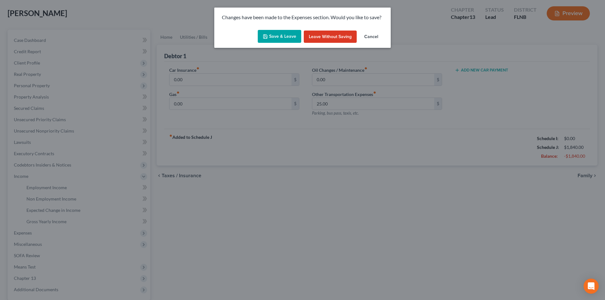
click at [280, 36] on button "Save & Leave" at bounding box center [279, 36] width 43 height 13
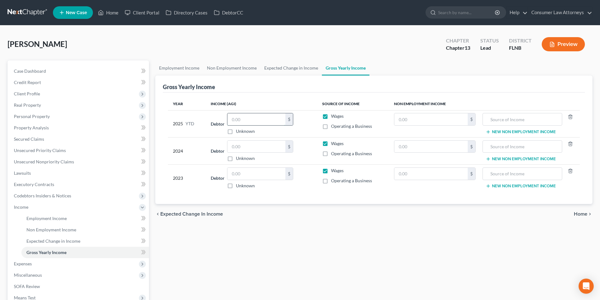
click at [269, 121] on input "text" at bounding box center [257, 119] width 58 height 12
type input "50,028.00"
drag, startPoint x: 259, startPoint y: 118, endPoint x: 216, endPoint y: 118, distance: 42.9
click at [216, 118] on div "Debtor 50,028.00 $ Unknown Balance Undetermined 50,028.00 $ Unknown" at bounding box center [261, 123] width 101 height 21
click at [265, 147] on input "text" at bounding box center [257, 147] width 58 height 12
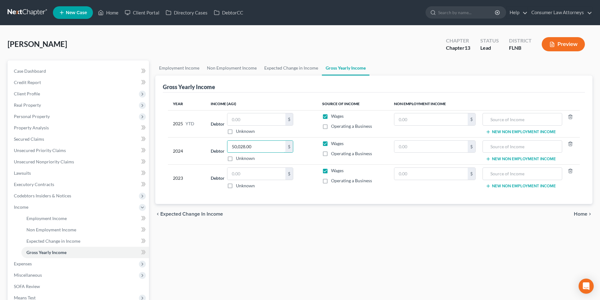
type input "50,028.00"
click at [246, 166] on td "Debtor $ Unknown Balance Undetermined $ Unknown" at bounding box center [261, 178] width 111 height 27
click at [246, 173] on input "text" at bounding box center [257, 174] width 58 height 12
type input "50,028.00"
click at [183, 68] on link "Employment Income" at bounding box center [179, 68] width 48 height 15
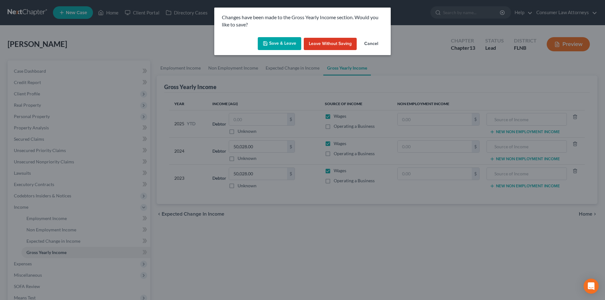
click at [284, 39] on button "Save & Leave" at bounding box center [279, 43] width 43 height 13
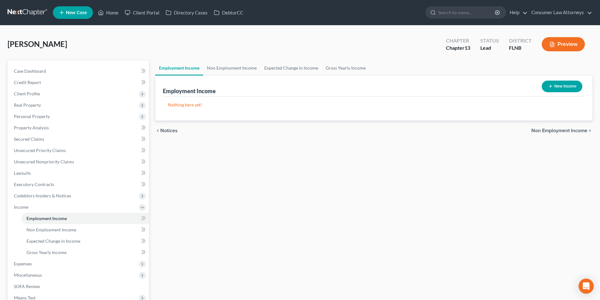
click at [560, 84] on button "New Income" at bounding box center [562, 87] width 41 height 12
select select "0"
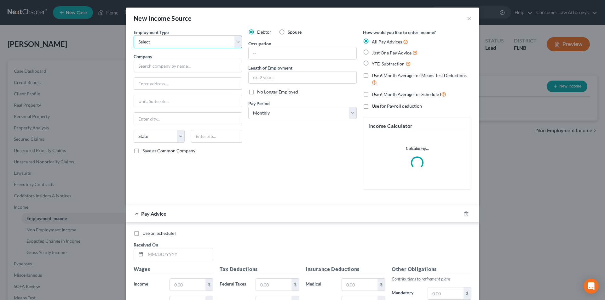
click at [166, 43] on select "Select Full or [DEMOGRAPHIC_DATA] Employment Self Employment" at bounding box center [188, 42] width 108 height 13
select select "0"
click at [134, 36] on select "Select Full or [DEMOGRAPHIC_DATA] Employment Self Employment" at bounding box center [188, 42] width 108 height 13
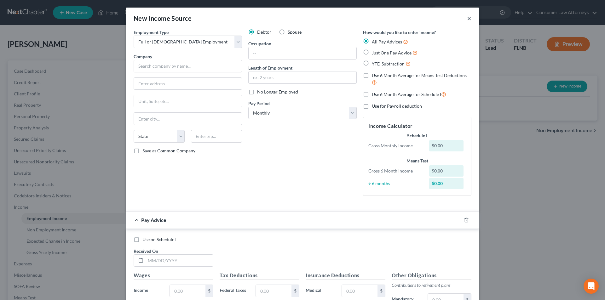
click at [467, 17] on button "×" at bounding box center [469, 18] width 4 height 8
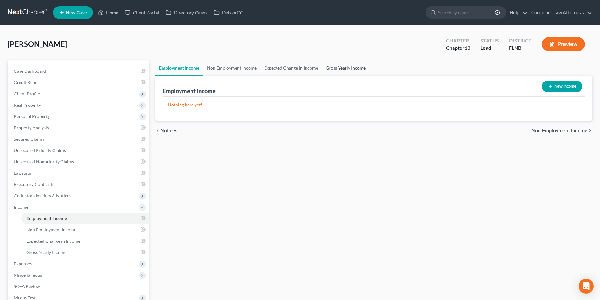
click at [350, 69] on link "Gross Yearly Income" at bounding box center [346, 68] width 48 height 15
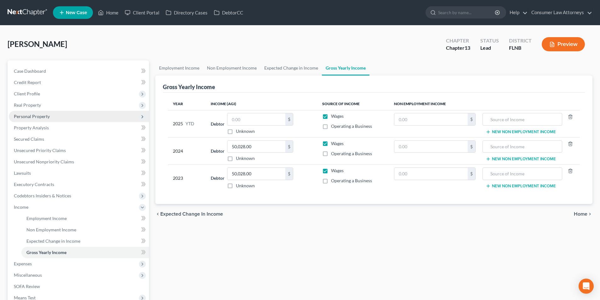
click at [38, 116] on span "Personal Property" at bounding box center [32, 116] width 36 height 5
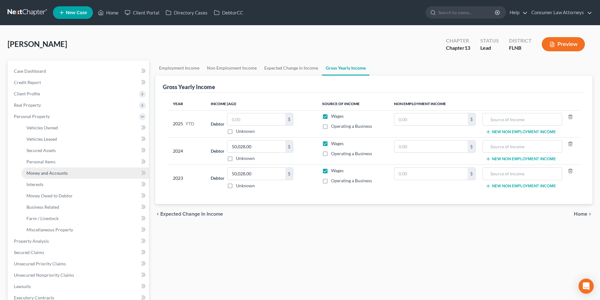
click at [48, 173] on span "Money and Accounts" at bounding box center [46, 172] width 41 height 5
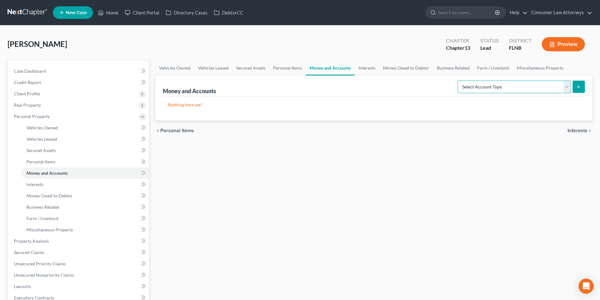
click at [486, 87] on select "Select Account Type Brokerage Cash on Hand Certificates of Deposit Checking Acc…" at bounding box center [514, 87] width 113 height 13
select select "cash_on_hand"
click at [459, 81] on select "Select Account Type Brokerage Cash on Hand Certificates of Deposit Checking Acc…" at bounding box center [514, 87] width 113 height 13
click at [579, 87] on line "submit" at bounding box center [579, 87] width 3 height 0
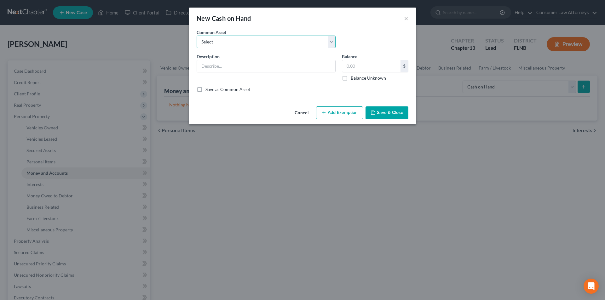
drag, startPoint x: 233, startPoint y: 39, endPoint x: 231, endPoint y: 43, distance: 5.1
click at [233, 39] on select "Select Cash on hand" at bounding box center [266, 42] width 139 height 13
select select "0"
click at [197, 36] on select "Select Cash on hand" at bounding box center [266, 42] width 139 height 13
type input "Cash on hand"
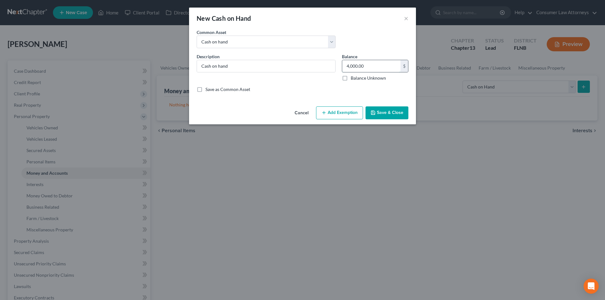
click at [372, 64] on input "4,000.00" at bounding box center [371, 66] width 58 height 12
type input "25.00"
click at [345, 117] on button "Add Exemption" at bounding box center [339, 113] width 47 height 13
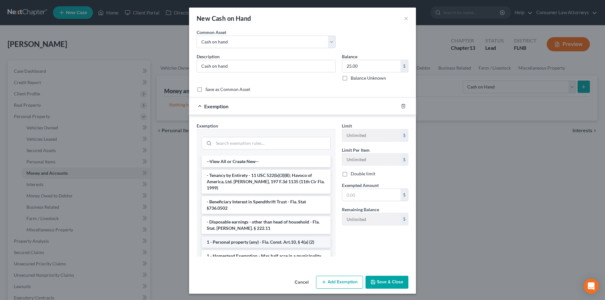
click at [249, 238] on li "1 - Personal property (any) - Fla. Const. Art.10, § 4(a) (2)" at bounding box center [266, 242] width 129 height 11
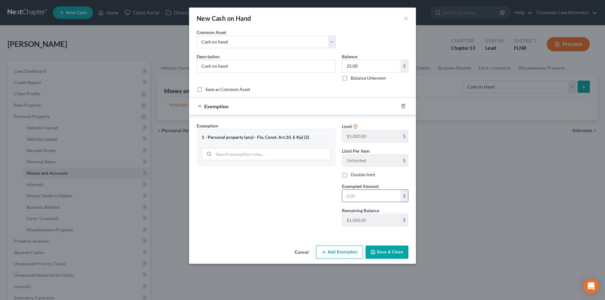
click at [356, 200] on input "text" at bounding box center [371, 196] width 58 height 12
type input "25.00"
click at [385, 249] on button "Save & Close" at bounding box center [387, 252] width 43 height 13
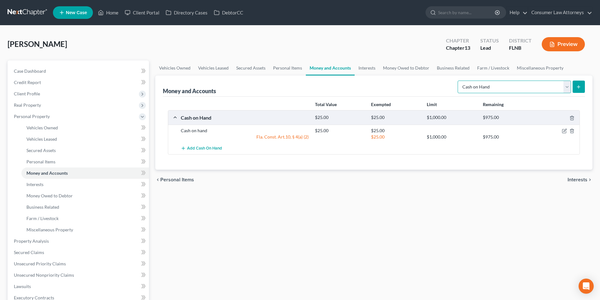
click at [485, 87] on select "Select Account Type Brokerage Cash on Hand Certificates of Deposit Checking Acc…" at bounding box center [514, 87] width 113 height 13
select select "checking"
click at [459, 81] on select "Select Account Type Brokerage Cash on Hand Certificates of Deposit Checking Acc…" at bounding box center [514, 87] width 113 height 13
click at [578, 86] on icon "submit" at bounding box center [578, 86] width 5 height 5
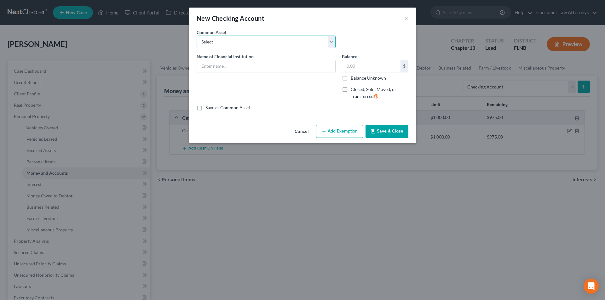
click at [229, 37] on select "Select Bank of America Truist Bank Partners Federal Credit Union United Souther…" at bounding box center [266, 42] width 139 height 13
click at [223, 67] on input "text" at bounding box center [266, 66] width 138 height 12
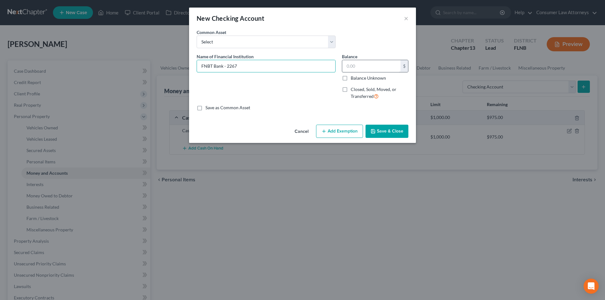
type input "FNBT Bank - 2267"
click at [360, 62] on input "text" at bounding box center [371, 66] width 58 height 12
type input "10.90"
click at [344, 130] on button "Add Exemption" at bounding box center [339, 131] width 47 height 13
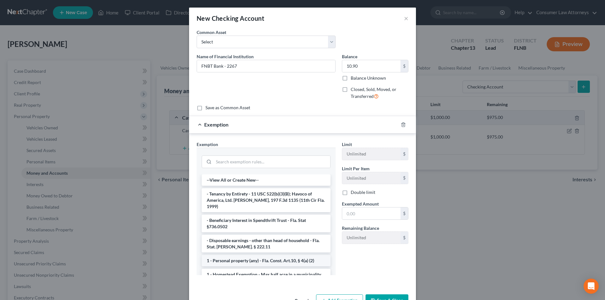
click at [237, 256] on li "1 - Personal property (any) - Fla. Const. Art.10, § 4(a) (2)" at bounding box center [266, 260] width 129 height 11
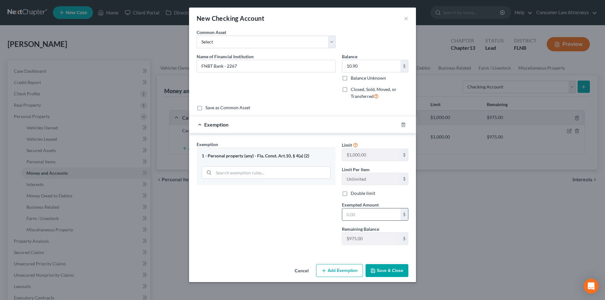
click at [355, 217] on input "text" at bounding box center [371, 215] width 58 height 12
type input "10.90"
click at [395, 269] on button "Save & Close" at bounding box center [387, 270] width 43 height 13
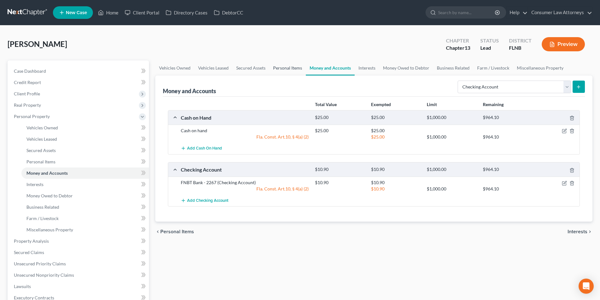
click at [288, 66] on link "Personal Items" at bounding box center [287, 68] width 37 height 15
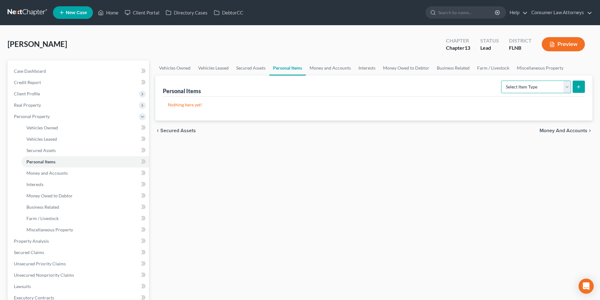
click at [524, 89] on select "Select Item Type Clothing Collectibles Of Value Electronics Firearms Household …" at bounding box center [536, 87] width 70 height 13
select select "clothing"
click at [502, 81] on select "Select Item Type Clothing Collectibles Of Value Electronics Firearms Household …" at bounding box center [536, 87] width 70 height 13
click at [582, 86] on button "submit" at bounding box center [579, 87] width 12 height 12
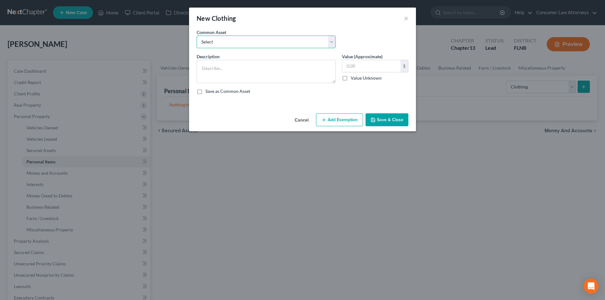
click at [240, 46] on select "Select Miscellaneous clothing and wearing apparel Clothing, shoes, jackets, out…" at bounding box center [266, 42] width 139 height 13
select select "3"
click at [197, 36] on select "Select Miscellaneous clothing and wearing apparel Clothing, shoes, jackets, out…" at bounding box center [266, 42] width 139 height 13
type textarea "Clothing, shoes, jackets, outwear, under garments."
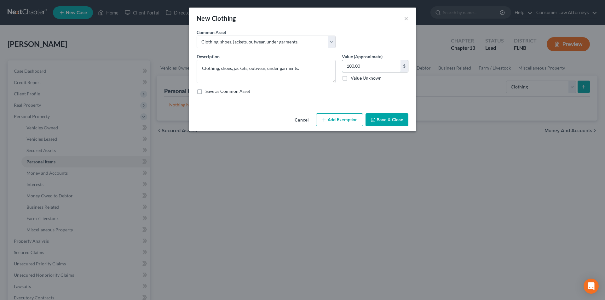
click at [367, 68] on input "100.00" at bounding box center [371, 66] width 58 height 12
type input "150.00"
click at [348, 114] on button "Add Exemption" at bounding box center [339, 119] width 47 height 13
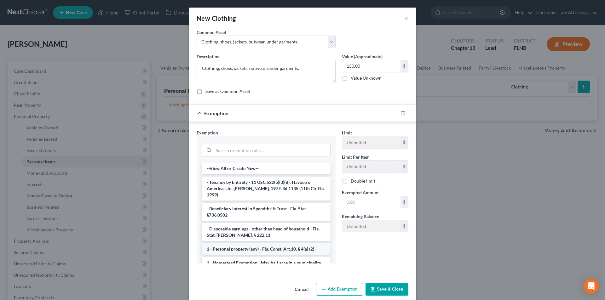
click at [237, 247] on li "1 - Personal property (any) - Fla. Const. Art.10, § 4(a) (2)" at bounding box center [266, 249] width 129 height 11
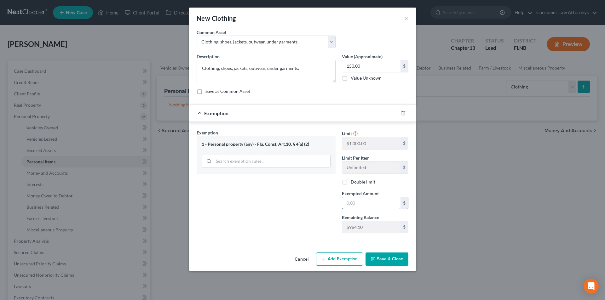
click at [358, 205] on input "text" at bounding box center [371, 203] width 58 height 12
type input "150.00"
click at [381, 263] on button "Save & Close" at bounding box center [387, 259] width 43 height 13
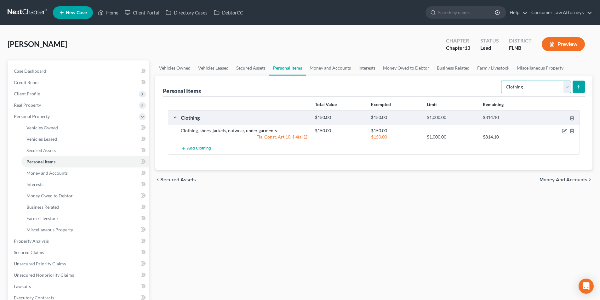
click at [524, 88] on select "Select Item Type Clothing Collectibles Of Value Electronics Firearms Household …" at bounding box center [536, 87] width 70 height 13
select select "household_goods"
click at [502, 81] on select "Select Item Type Clothing Collectibles Of Value Electronics Firearms Household …" at bounding box center [536, 87] width 70 height 13
click at [578, 88] on icon "submit" at bounding box center [578, 86] width 5 height 5
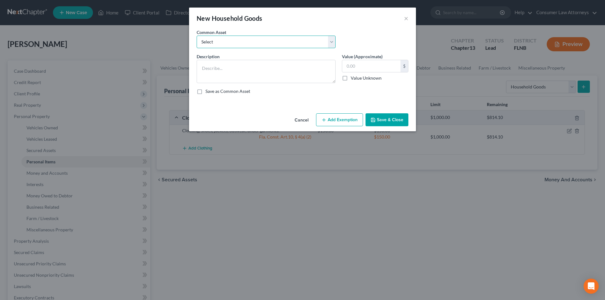
click at [237, 41] on select "Select Miscellaneous household goods, furniture and furnishings freezer Dryer c…" at bounding box center [266, 42] width 139 height 13
select select "16"
click at [197, 36] on select "Select Miscellaneous household goods, furniture and furnishings freezer Dryer c…" at bounding box center [266, 42] width 139 height 13
type textarea "Refrigerator, Stove, Washer, Dryer, Sofa, Love Seat, Recliner, Bedroom Furnitur…"
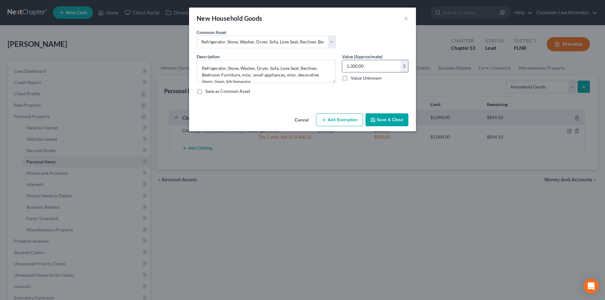
click at [371, 64] on input "1,300.00" at bounding box center [371, 66] width 58 height 12
type input "250.00"
click at [344, 119] on button "Add Exemption" at bounding box center [339, 119] width 47 height 13
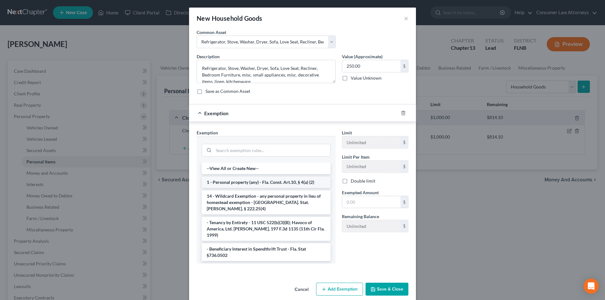
click at [247, 185] on li "1 - Personal property (any) - Fla. Const. Art.10, § 4(a) (2)" at bounding box center [266, 182] width 129 height 11
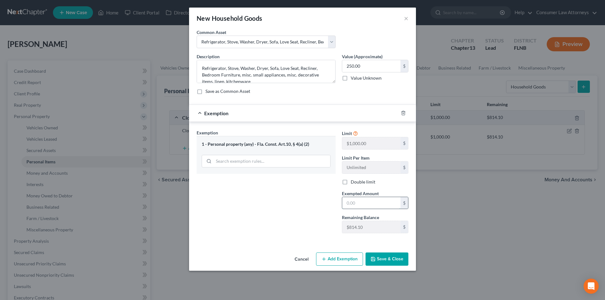
click at [353, 201] on input "text" at bounding box center [371, 203] width 58 height 12
type input "250.00"
click at [388, 260] on button "Save & Close" at bounding box center [387, 259] width 43 height 13
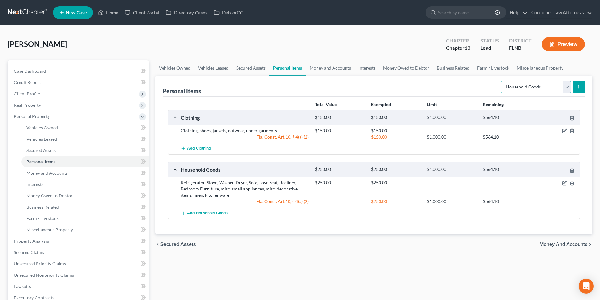
click at [527, 85] on select "Select Item Type Clothing Collectibles Of Value Electronics Firearms Household …" at bounding box center [536, 87] width 70 height 13
select select "electronics"
click at [502, 81] on select "Select Item Type Clothing Collectibles Of Value Electronics Firearms Household …" at bounding box center [536, 87] width 70 height 13
click at [582, 87] on button "submit" at bounding box center [579, 87] width 12 height 12
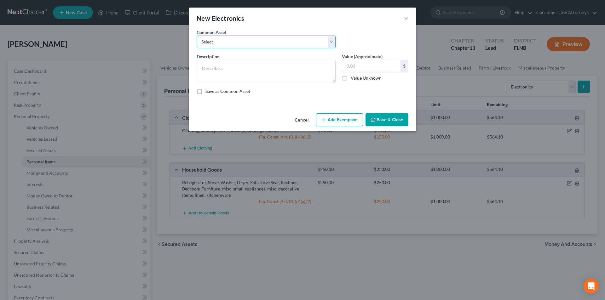
drag, startPoint x: 266, startPoint y: 44, endPoint x: 264, endPoint y: 47, distance: 3.7
click at [266, 44] on select "Select Miscellaneous electronics Xbox Laptop Refrigerator Computer TV Cellphone…" at bounding box center [266, 42] width 139 height 13
select select "9"
click at [197, 36] on select "Select Miscellaneous electronics Xbox Laptop Refrigerator Computer TV Cellphone…" at bounding box center [266, 42] width 139 height 13
type textarea "TV, Cell Phone, and Laptop."
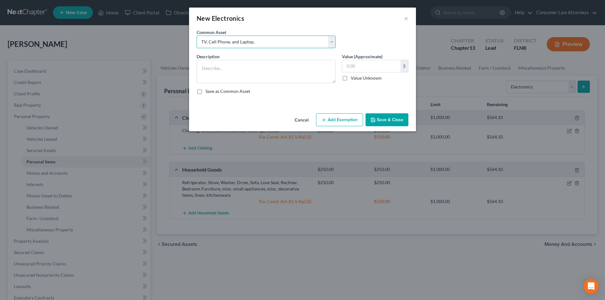
type input "300.00"
click at [344, 117] on button "Add Exemption" at bounding box center [339, 119] width 47 height 13
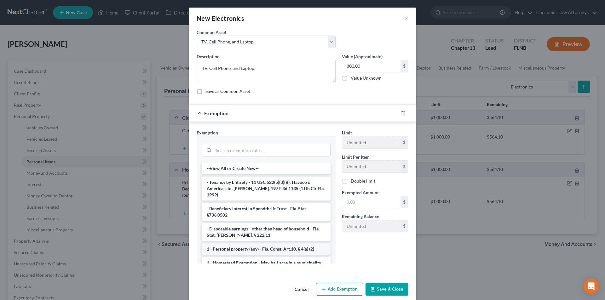
click at [249, 245] on li "1 - Personal property (any) - Fla. Const. Art.10, § 4(a) (2)" at bounding box center [266, 249] width 129 height 11
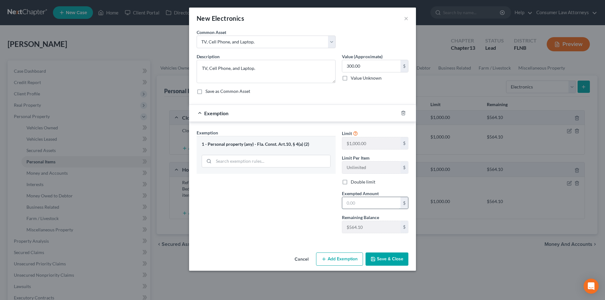
click at [368, 203] on input "text" at bounding box center [371, 203] width 58 height 12
type input "300.00"
click at [393, 260] on button "Save & Close" at bounding box center [387, 259] width 43 height 13
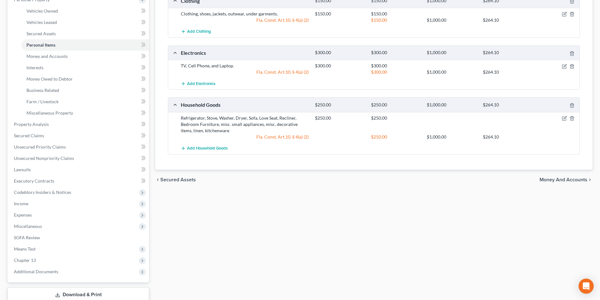
scroll to position [126, 0]
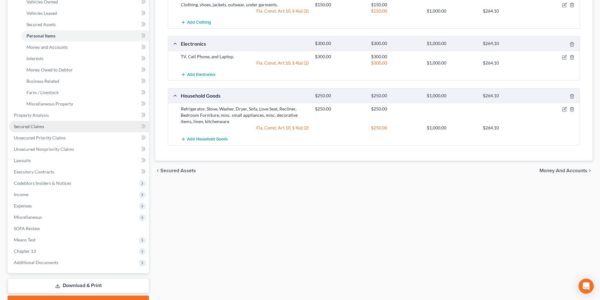
click at [46, 127] on link "Secured Claims" at bounding box center [79, 126] width 140 height 11
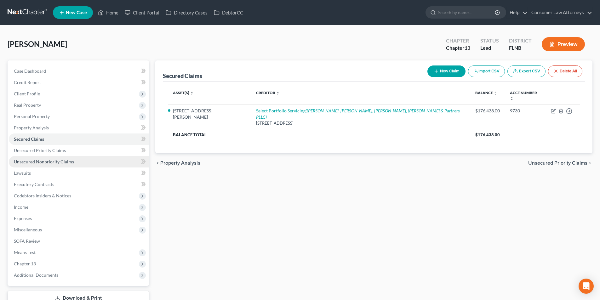
click at [70, 161] on span "Unsecured Nonpriority Claims" at bounding box center [44, 161] width 60 height 5
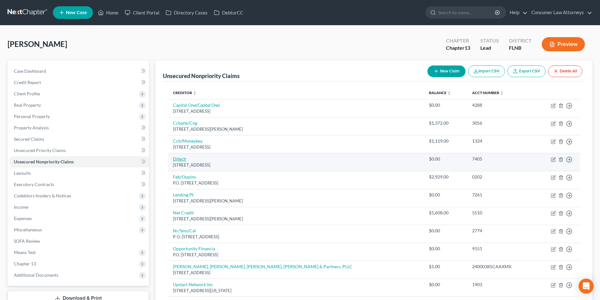
click at [181, 159] on link "Ditech" at bounding box center [179, 158] width 13 height 5
select select "43"
select select "0"
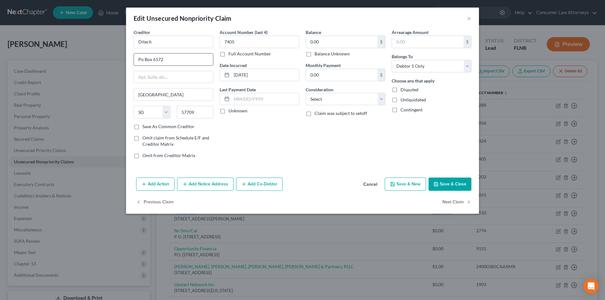
click at [142, 58] on input "Po Box 6172" at bounding box center [173, 60] width 79 height 12
type input "PO Box 6172"
drag, startPoint x: 453, startPoint y: 186, endPoint x: 351, endPoint y: 161, distance: 105.7
click at [454, 186] on button "Save & Close" at bounding box center [450, 184] width 43 height 13
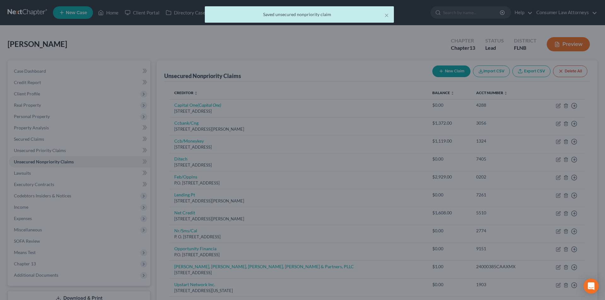
type input "0"
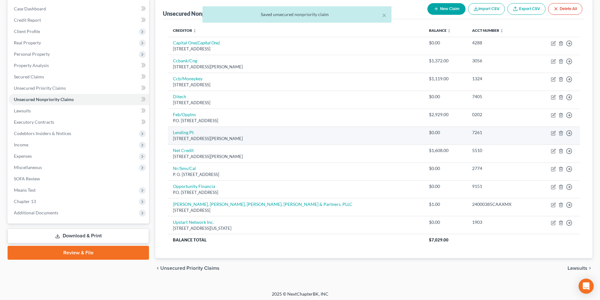
scroll to position [63, 0]
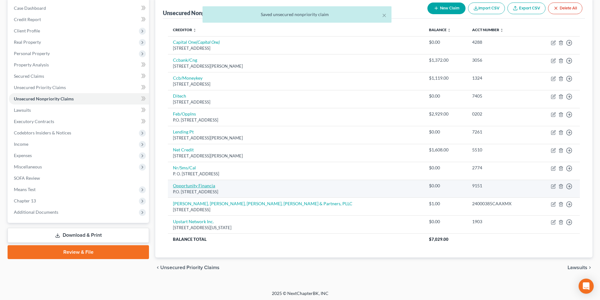
click at [209, 187] on link "Opportunity Financia" at bounding box center [194, 185] width 42 height 5
select select "48"
select select "0"
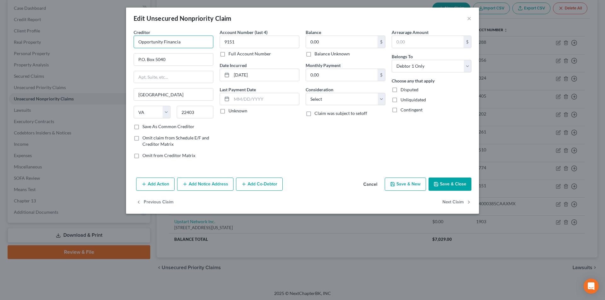
click at [187, 42] on input "Opportunity Financia" at bounding box center [174, 42] width 80 height 13
type input "Opportunity Financial"
click at [457, 182] on button "Save & Close" at bounding box center [450, 184] width 43 height 13
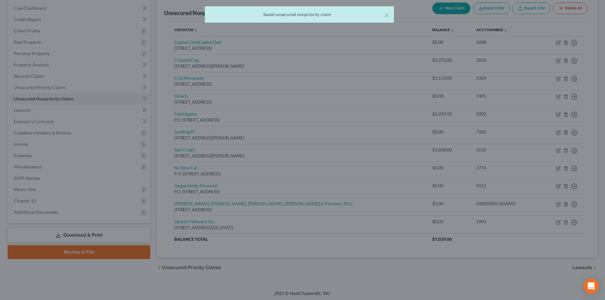
type input "0"
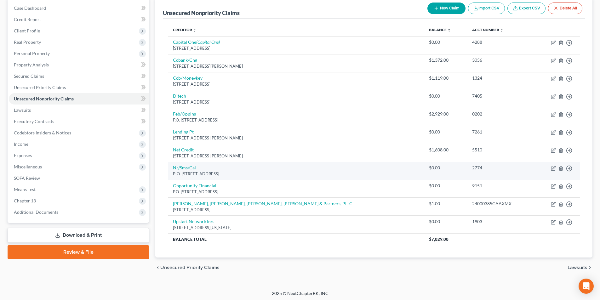
click at [187, 170] on link "Nr/Sms/Cal" at bounding box center [184, 167] width 23 height 5
select select "42"
select select "0"
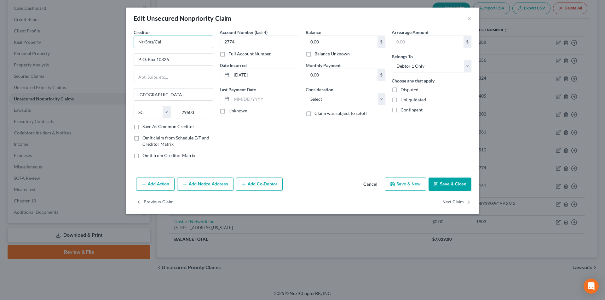
drag, startPoint x: 162, startPoint y: 42, endPoint x: 147, endPoint y: 40, distance: 15.2
click at [128, 42] on div "Creditor * Nr/Sms/Cal P. O. [GEOGRAPHIC_DATA] [US_STATE] AK AR AZ CA CO [GEOGRA…" at bounding box center [302, 102] width 353 height 146
drag, startPoint x: 181, startPoint y: 42, endPoint x: 77, endPoint y: 35, distance: 103.6
click at [82, 37] on div "Edit Unsecured Nonpriority Claim × Creditor * Nr/Sms/Cal P. O. [GEOGRAPHIC_DATA…" at bounding box center [302, 150] width 605 height 300
type input "New Rez"
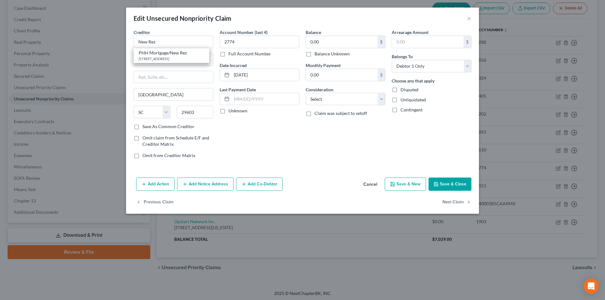
click at [458, 185] on button "Save & Close" at bounding box center [450, 184] width 43 height 13
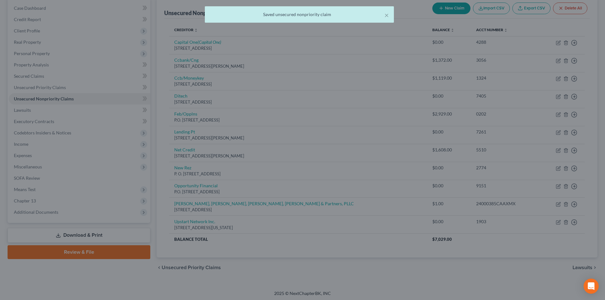
type input "0"
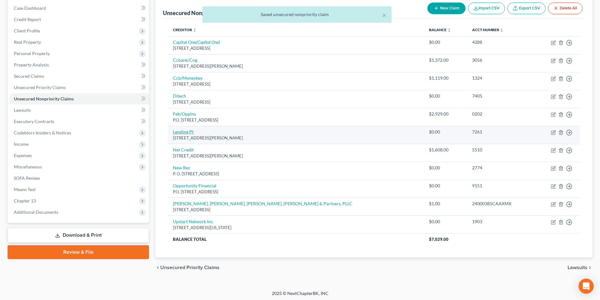
click at [187, 132] on link "Lending Pt" at bounding box center [183, 131] width 21 height 5
select select "10"
select select "0"
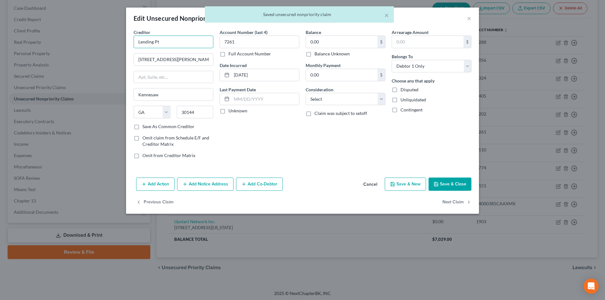
click at [177, 45] on input "Lending Pt" at bounding box center [174, 42] width 80 height 13
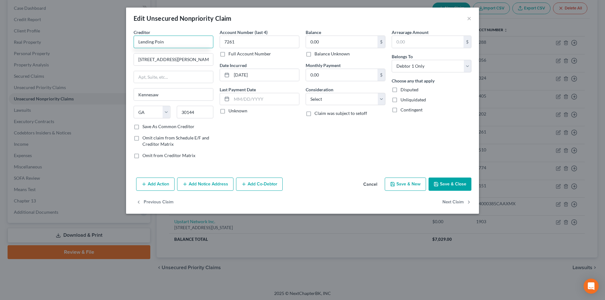
type input "Lending Point"
click at [451, 182] on button "Save & Close" at bounding box center [450, 184] width 43 height 13
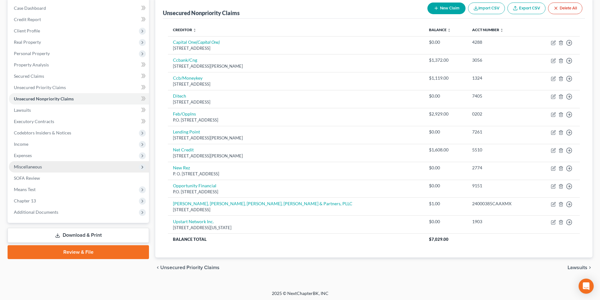
click at [36, 168] on span "Miscellaneous" at bounding box center [28, 166] width 28 height 5
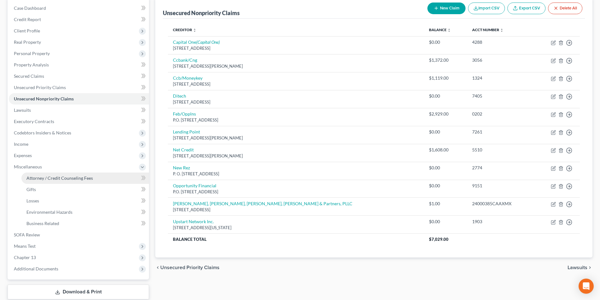
click at [64, 176] on span "Attorney / Credit Counseling Fees" at bounding box center [59, 178] width 66 height 5
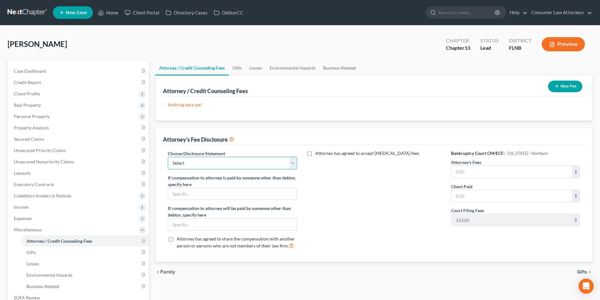
drag, startPoint x: 219, startPoint y: 165, endPoint x: 218, endPoint y: 169, distance: 3.8
click at [219, 165] on select "Select [GEOGRAPHIC_DATA] [GEOGRAPHIC_DATA] Northern Disclosure of Compensation …" at bounding box center [232, 163] width 129 height 13
select select "2"
click at [168, 157] on select "Select [GEOGRAPHIC_DATA] [GEOGRAPHIC_DATA] Northern Disclosure of Compensation …" at bounding box center [232, 163] width 129 height 13
click at [504, 173] on input "text" at bounding box center [512, 172] width 121 height 12
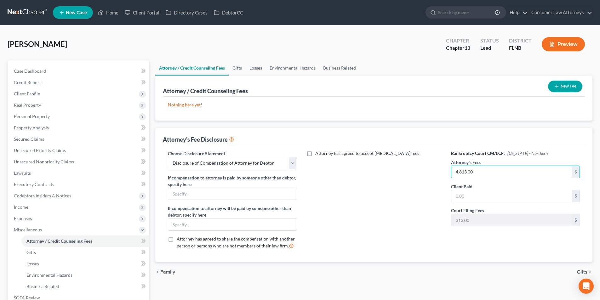
type input "4,813.00"
click at [472, 194] on input "text" at bounding box center [512, 196] width 121 height 12
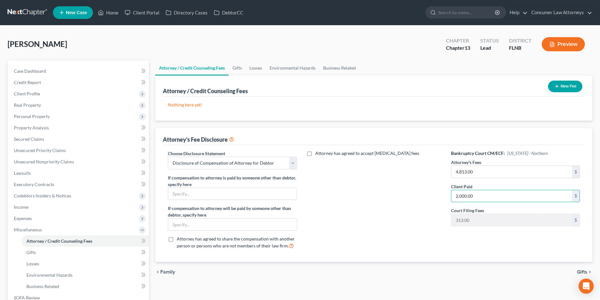
type input "2,000.00"
click at [562, 85] on button "New Fee" at bounding box center [565, 87] width 34 height 12
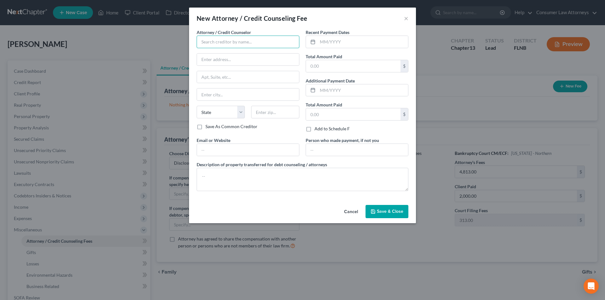
click at [240, 43] on input "text" at bounding box center [248, 42] width 103 height 13
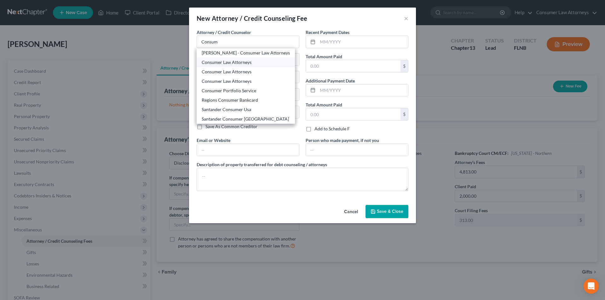
click at [234, 63] on div "Consumer Law Attorneys" at bounding box center [246, 62] width 88 height 6
type input "Consumer Law Attorneys"
type input "[STREET_ADDRESS]"
type input "Suite 270"
type input "Clearwater"
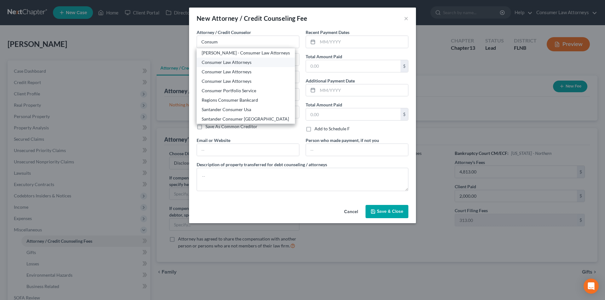
select select "9"
type input "33762"
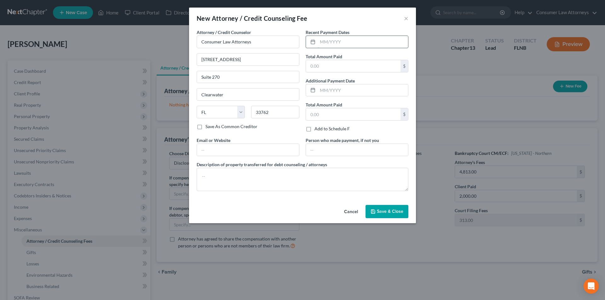
click at [345, 43] on input "text" at bounding box center [363, 42] width 90 height 12
type input "[DATE]"
click at [336, 67] on input "text" at bounding box center [353, 66] width 95 height 12
type input "2,000.00"
click at [261, 173] on textarea at bounding box center [303, 179] width 212 height 23
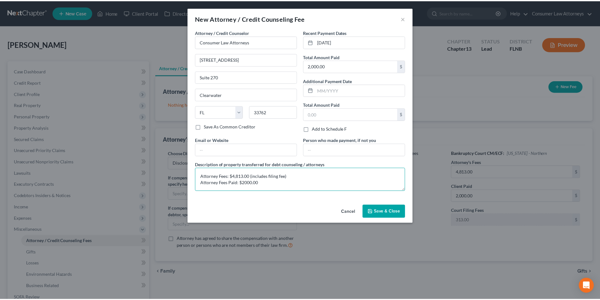
scroll to position [1, 0]
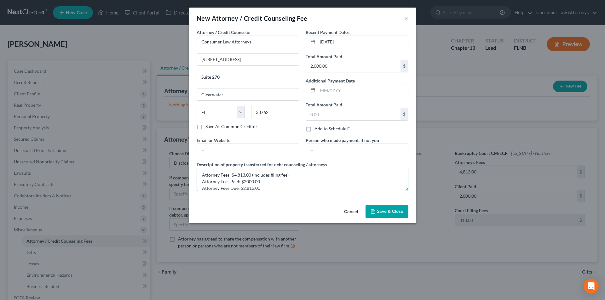
type textarea "Attorney Fees: $4,813.00 (includes filing fee) Attorney Fees Paid: $2000.00 Att…"
click at [391, 207] on button "Save & Close" at bounding box center [387, 211] width 43 height 13
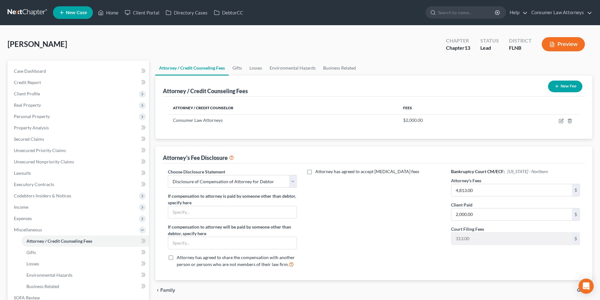
click at [568, 84] on button "New Fee" at bounding box center [565, 87] width 34 height 12
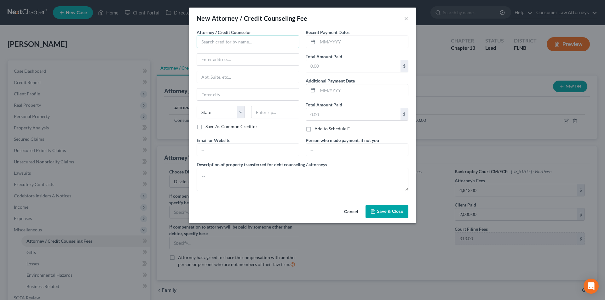
click at [239, 40] on input "text" at bounding box center [248, 42] width 103 height 13
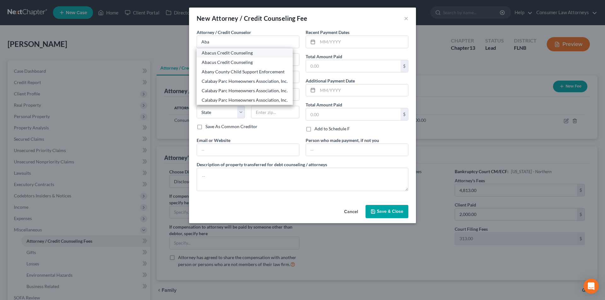
click at [223, 53] on div "Abacus Credit Counseling" at bounding box center [245, 53] width 86 height 6
type input "Abacus Credit Counseling"
type input "[STREET_ADDRESS]"
type input "Suite 205"
type input "Encino"
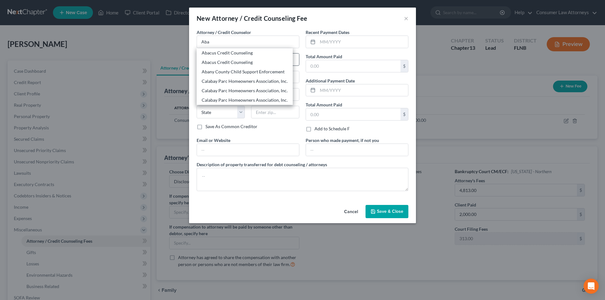
select select "4"
type input "91316"
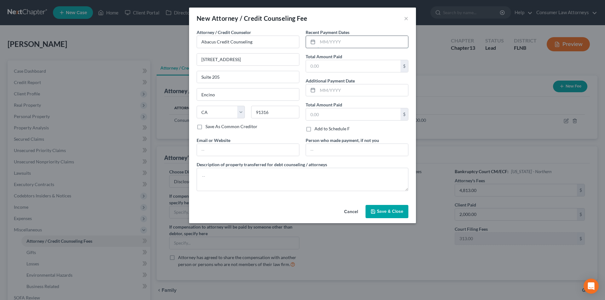
click at [343, 40] on input "text" at bounding box center [363, 42] width 90 height 12
type input "[DATE]"
type input "25.00"
click at [277, 179] on textarea at bounding box center [303, 179] width 212 height 23
type textarea "Credit Counseling: $25.00"
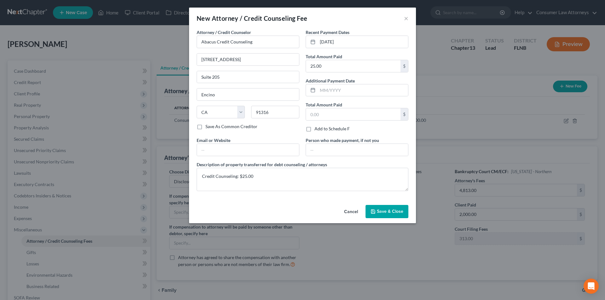
click at [397, 213] on span "Save & Close" at bounding box center [390, 211] width 26 height 5
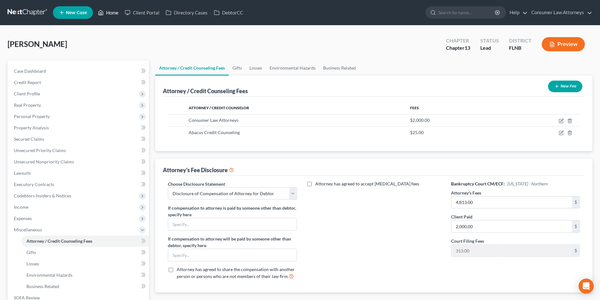
click at [107, 10] on link "Home" at bounding box center [108, 12] width 27 height 11
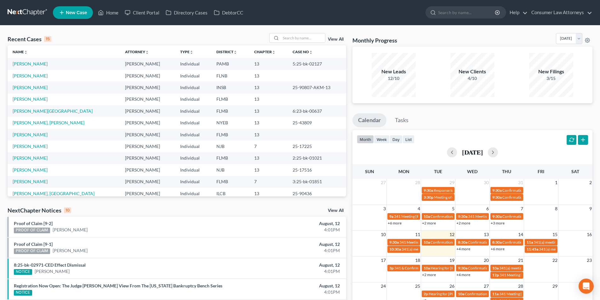
click at [339, 37] on div "View All" at bounding box center [307, 38] width 77 height 10
click at [338, 39] on link "View All" at bounding box center [336, 39] width 16 height 4
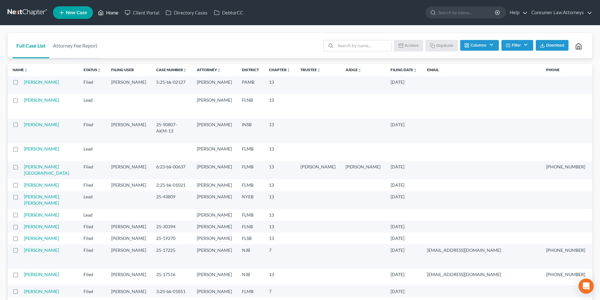
click at [113, 12] on link "Home" at bounding box center [108, 12] width 27 height 11
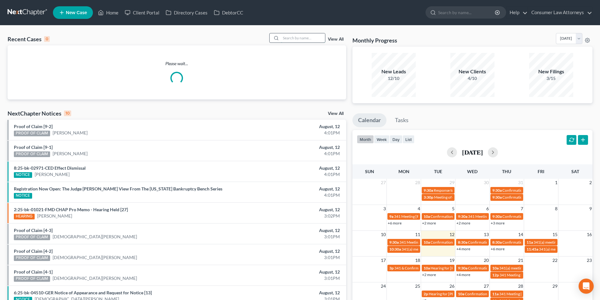
click at [302, 38] on input "search" at bounding box center [303, 37] width 44 height 9
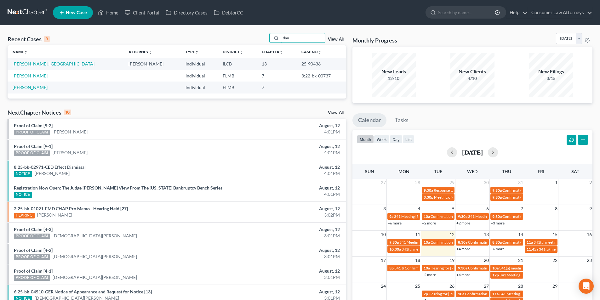
type input "dau"
